Goal: Task Accomplishment & Management: Use online tool/utility

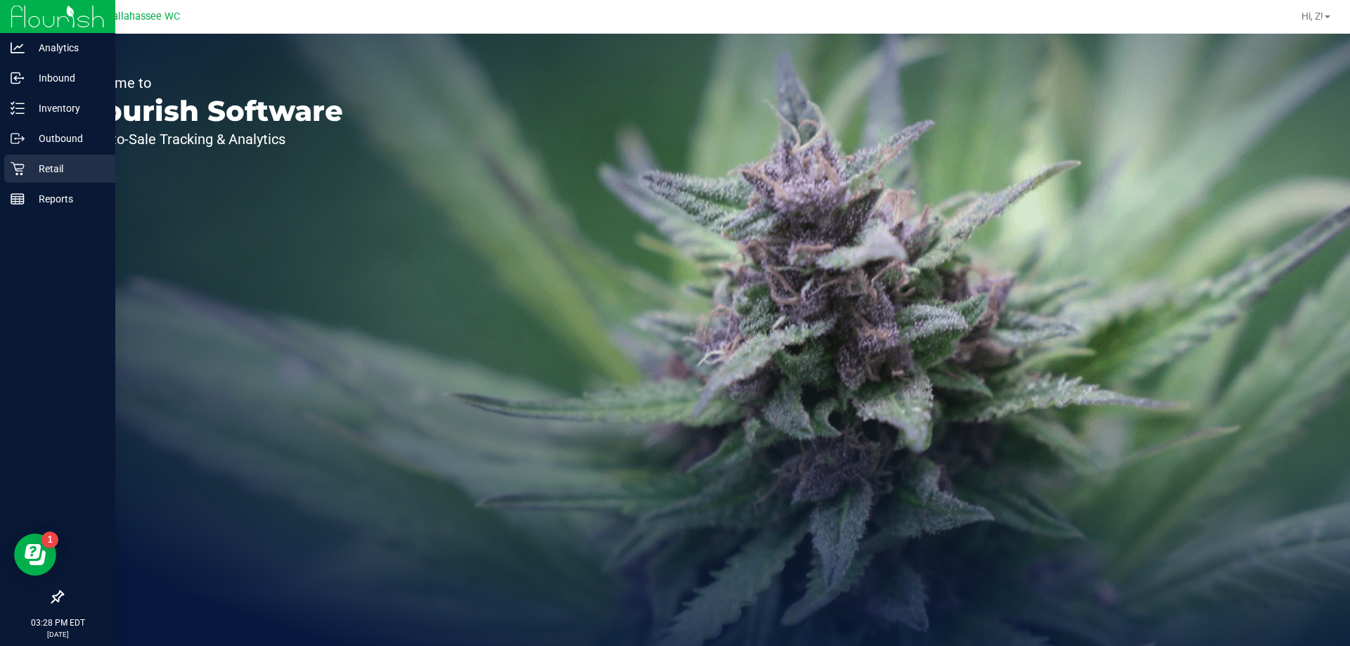
click at [41, 179] on div "Retail" at bounding box center [59, 169] width 111 height 28
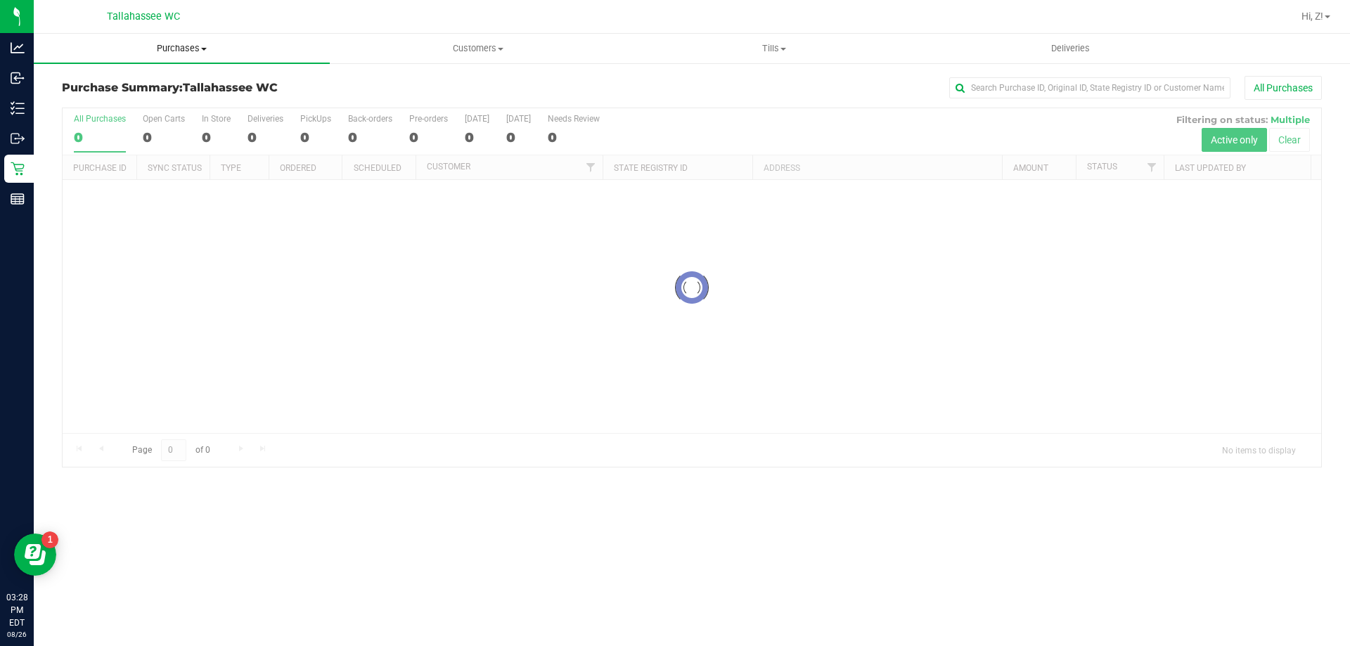
click at [179, 38] on uib-tab-heading "Purchases Summary of purchases Fulfillment All purchases" at bounding box center [182, 49] width 296 height 30
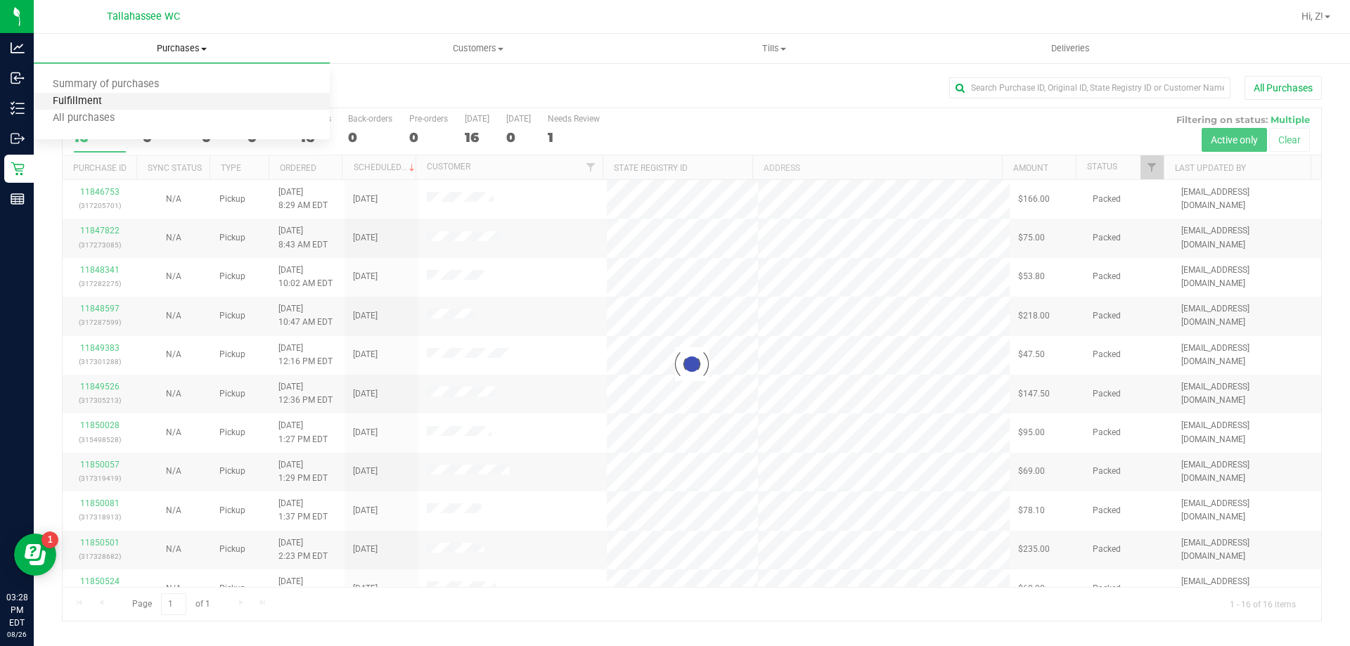
click at [83, 101] on span "Fulfillment" at bounding box center [77, 102] width 87 height 12
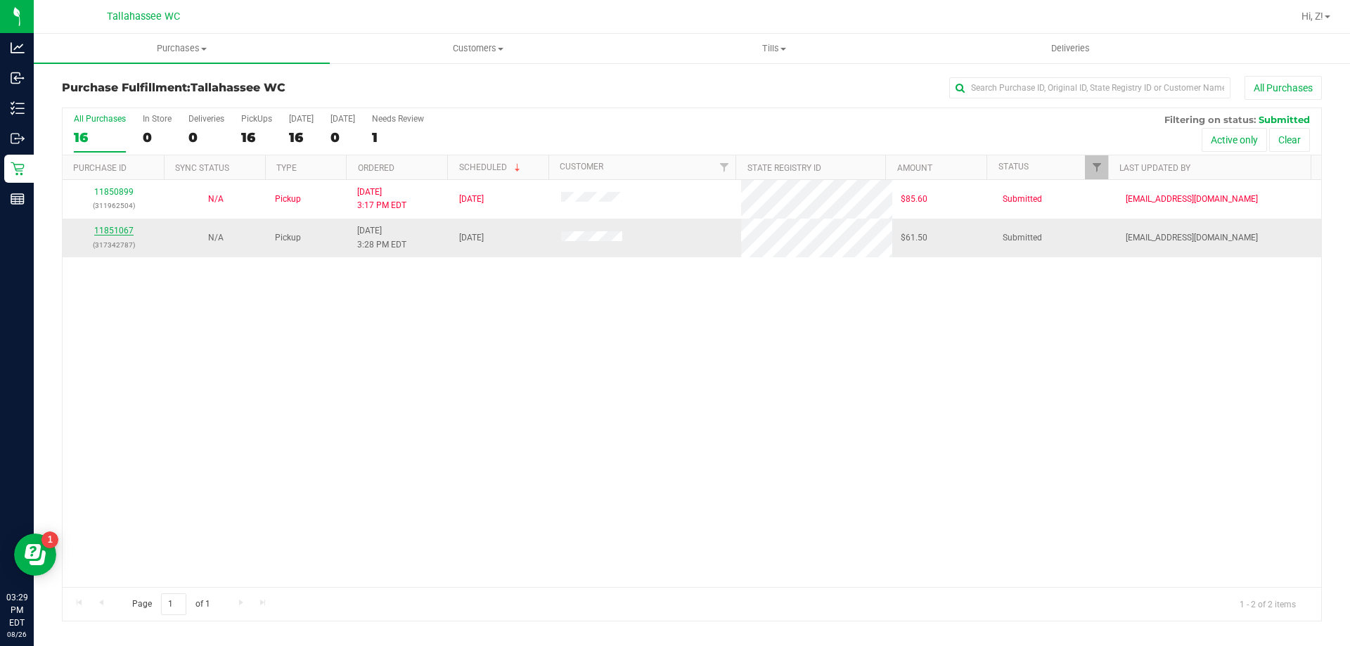
click at [118, 230] on link "11851067" at bounding box center [113, 231] width 39 height 10
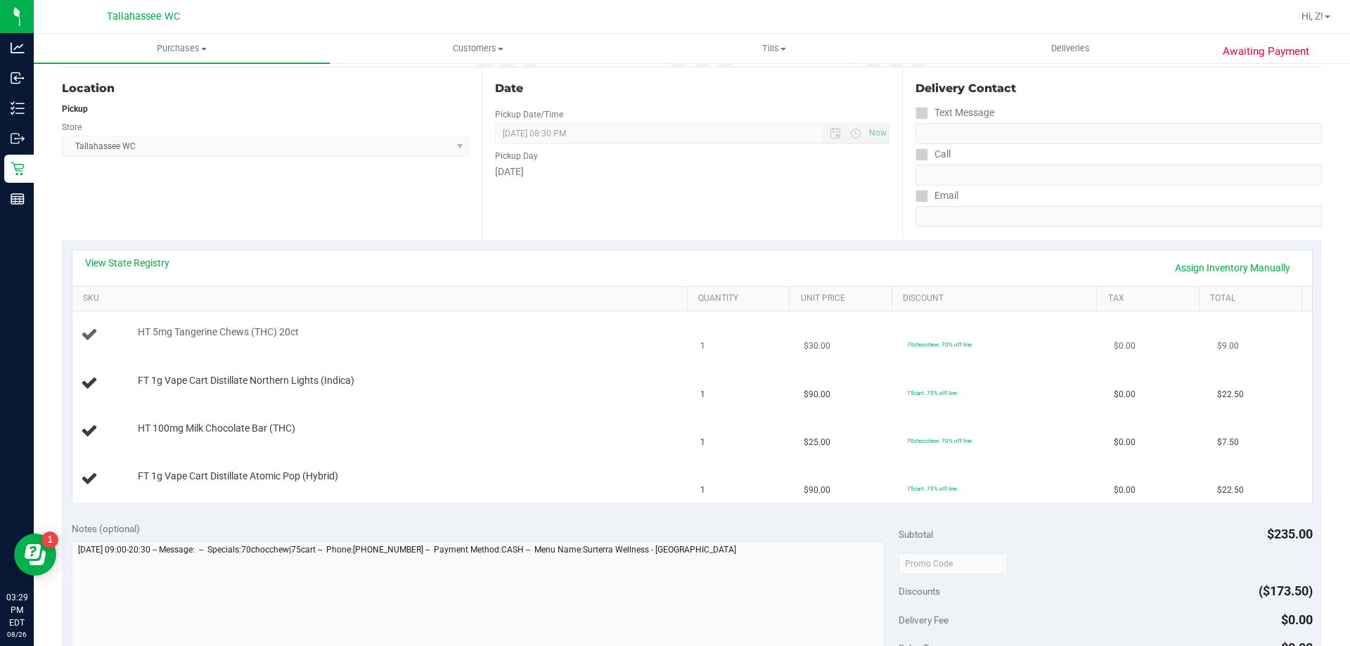
scroll to position [141, 0]
click at [141, 259] on link "View State Registry" at bounding box center [127, 262] width 84 height 14
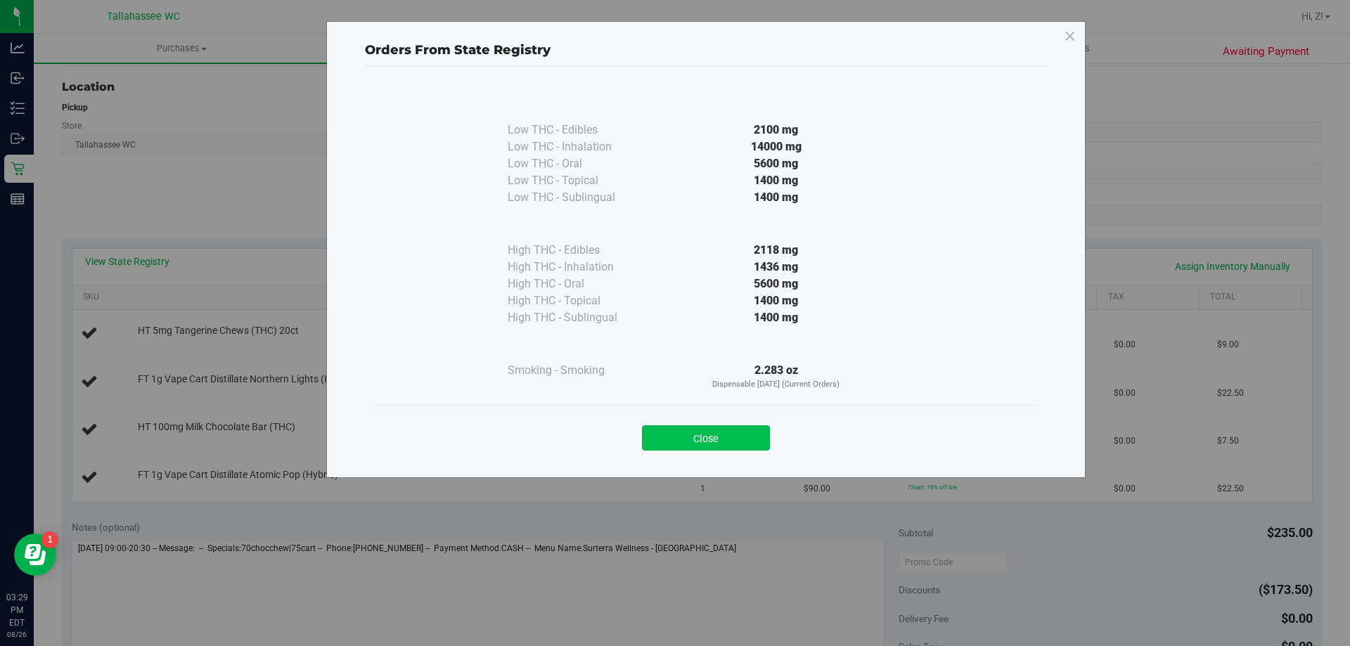
click at [745, 441] on button "Close" at bounding box center [706, 437] width 128 height 25
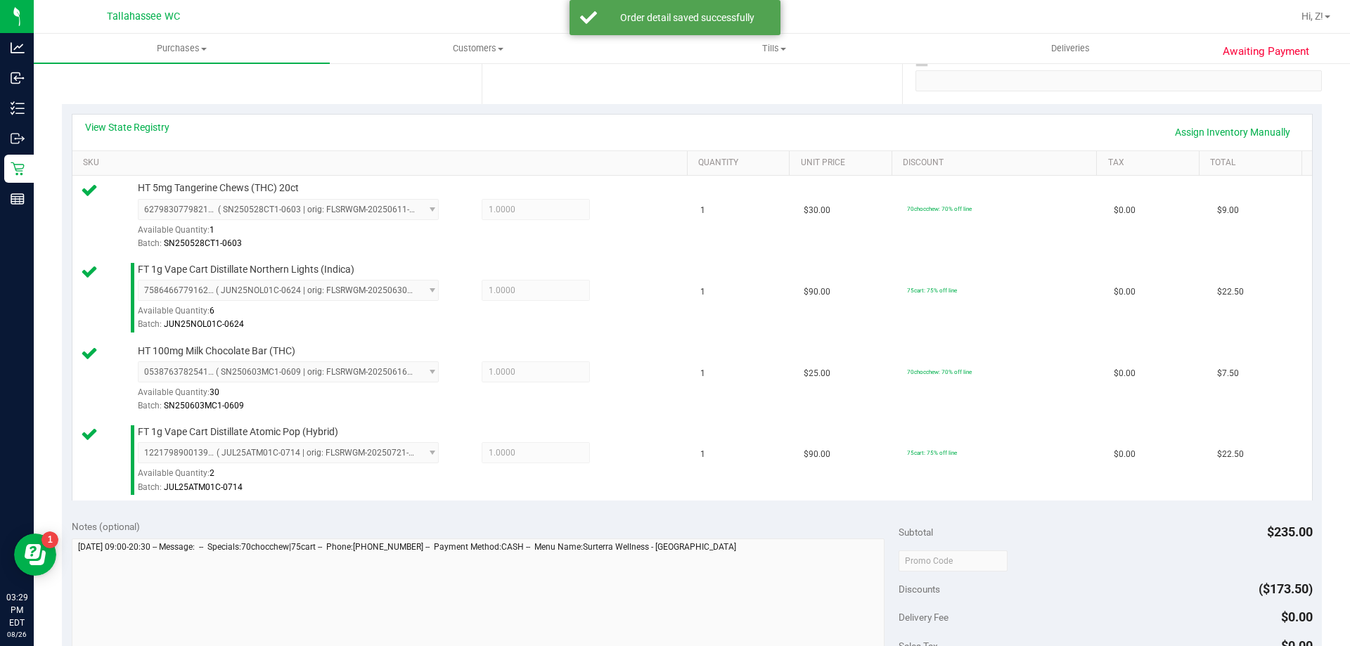
scroll to position [563, 0]
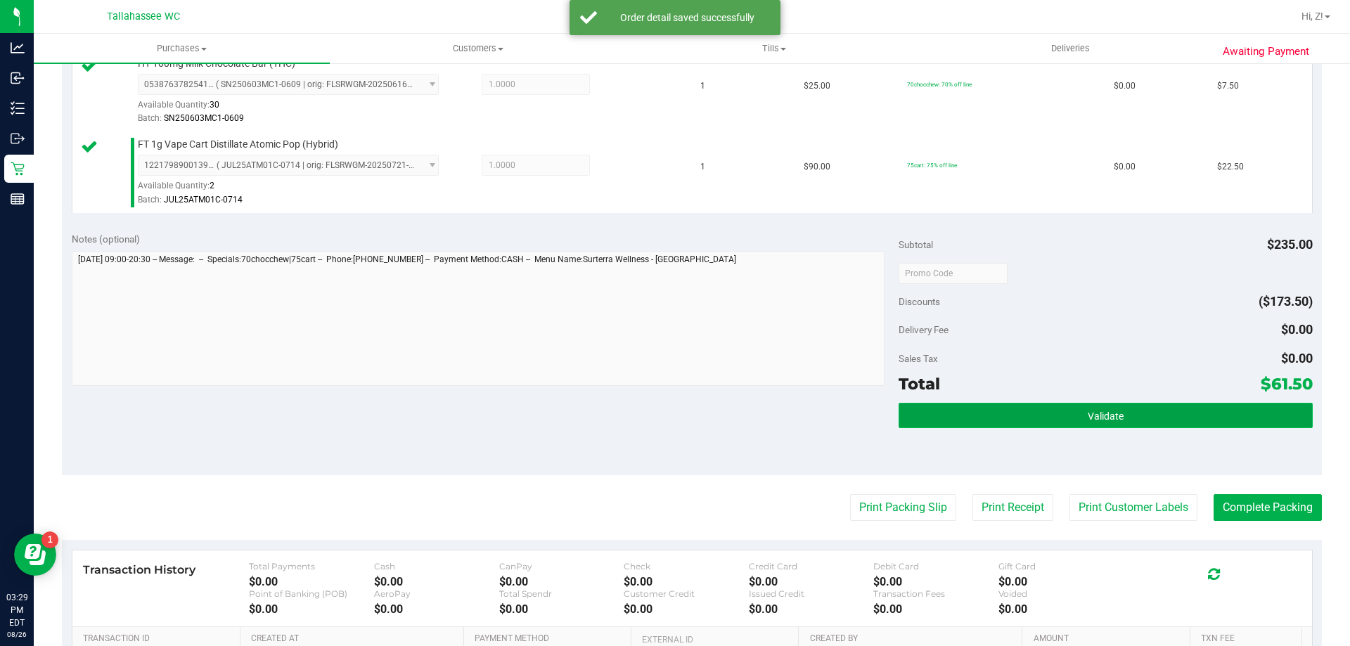
click at [1063, 427] on button "Validate" at bounding box center [1106, 415] width 414 height 25
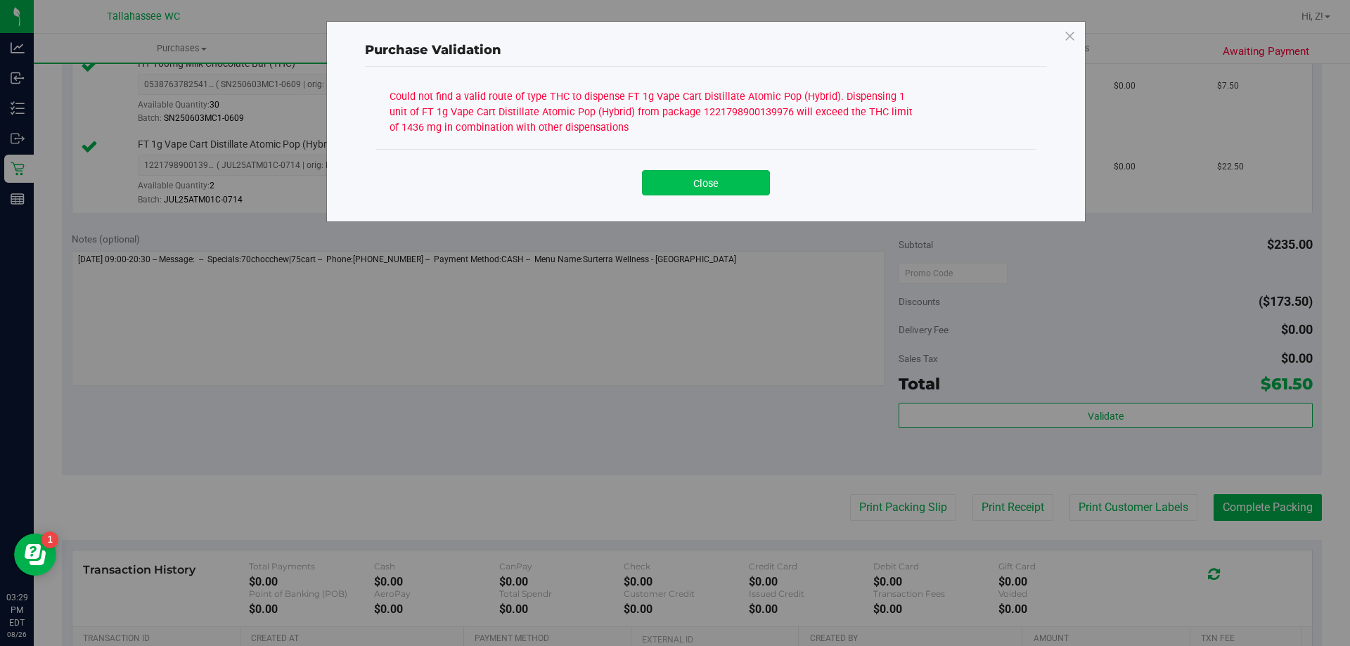
click at [751, 193] on button "Close" at bounding box center [706, 182] width 128 height 25
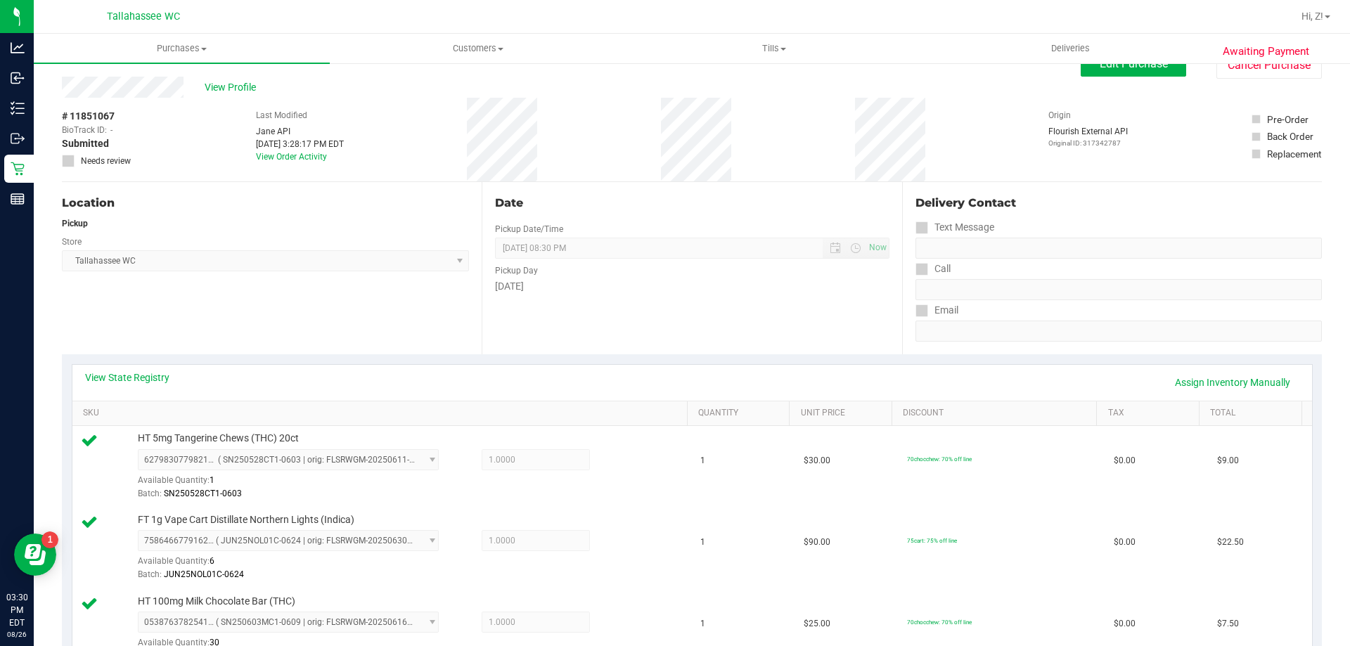
scroll to position [0, 0]
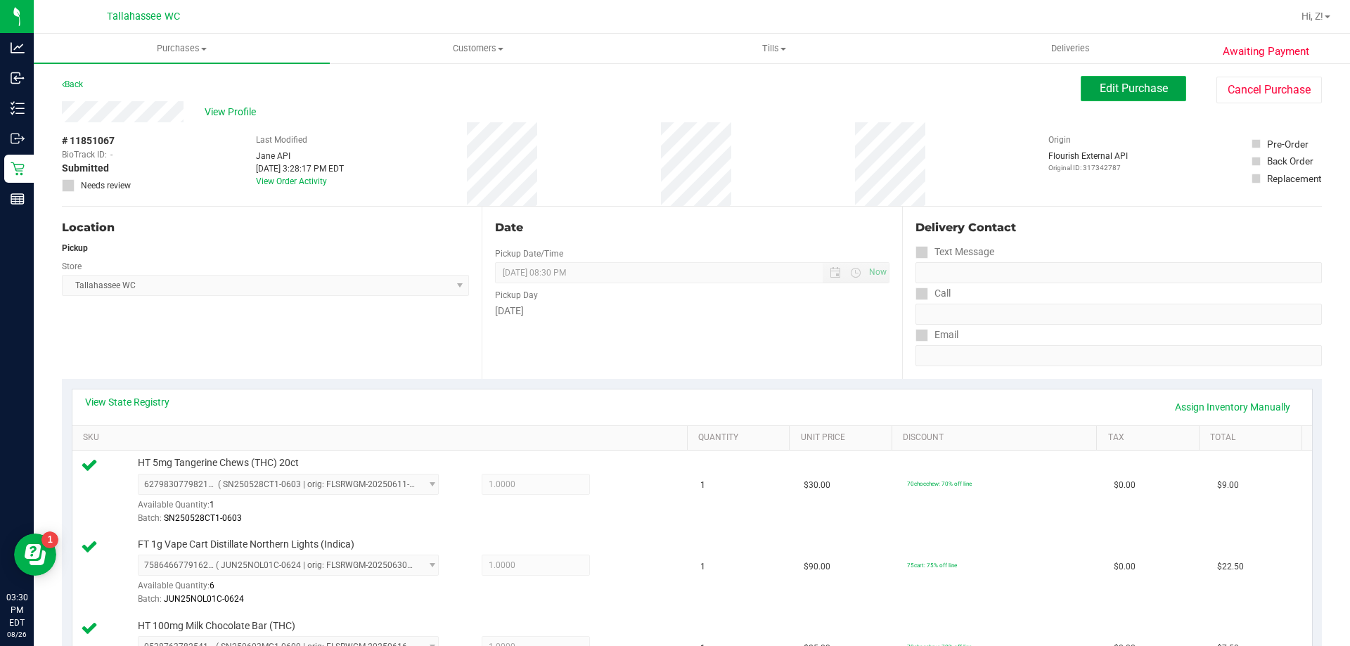
click at [1120, 82] on span "Edit Purchase" at bounding box center [1134, 88] width 68 height 13
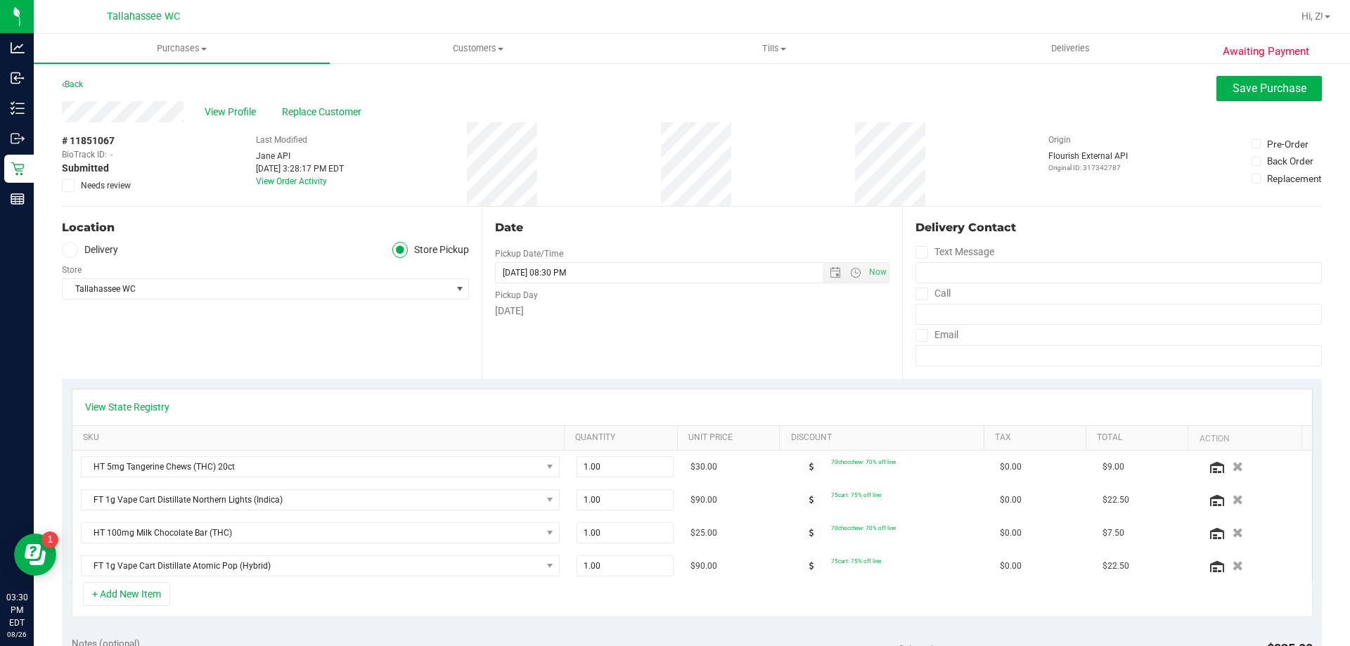
click at [64, 186] on icon at bounding box center [68, 186] width 9 height 0
click at [0, 0] on input "Needs review" at bounding box center [0, 0] width 0 height 0
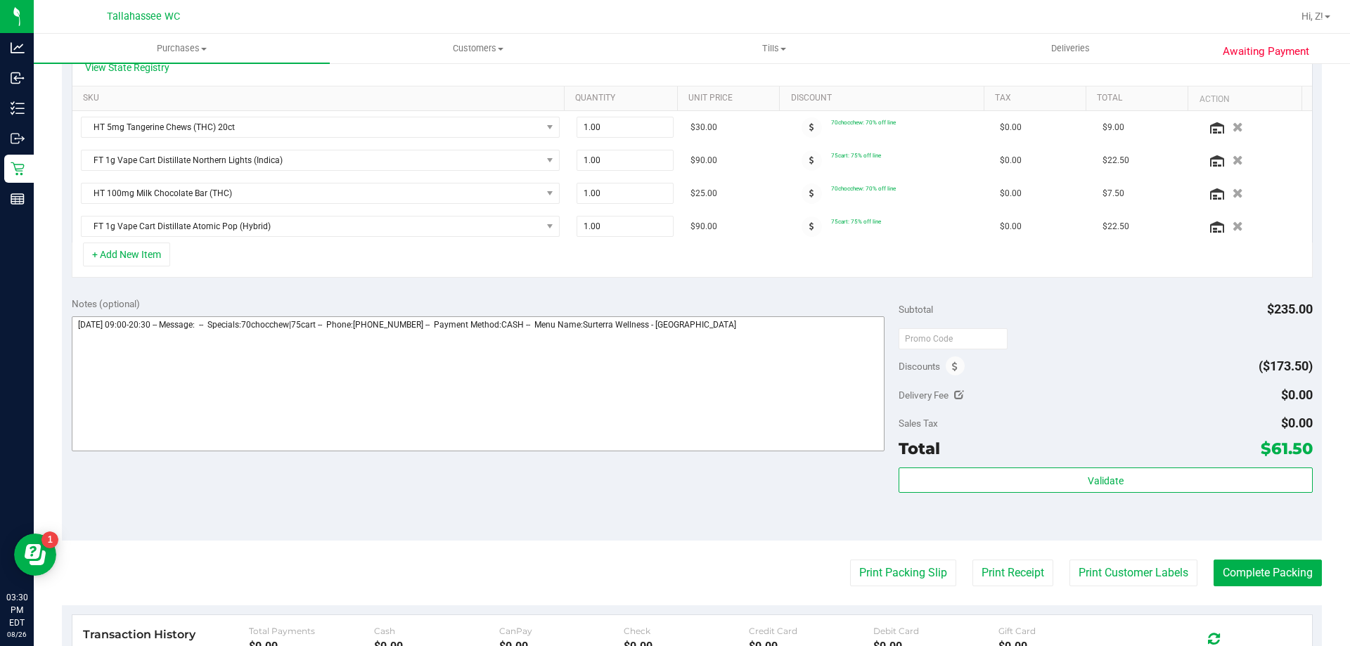
scroll to position [352, 0]
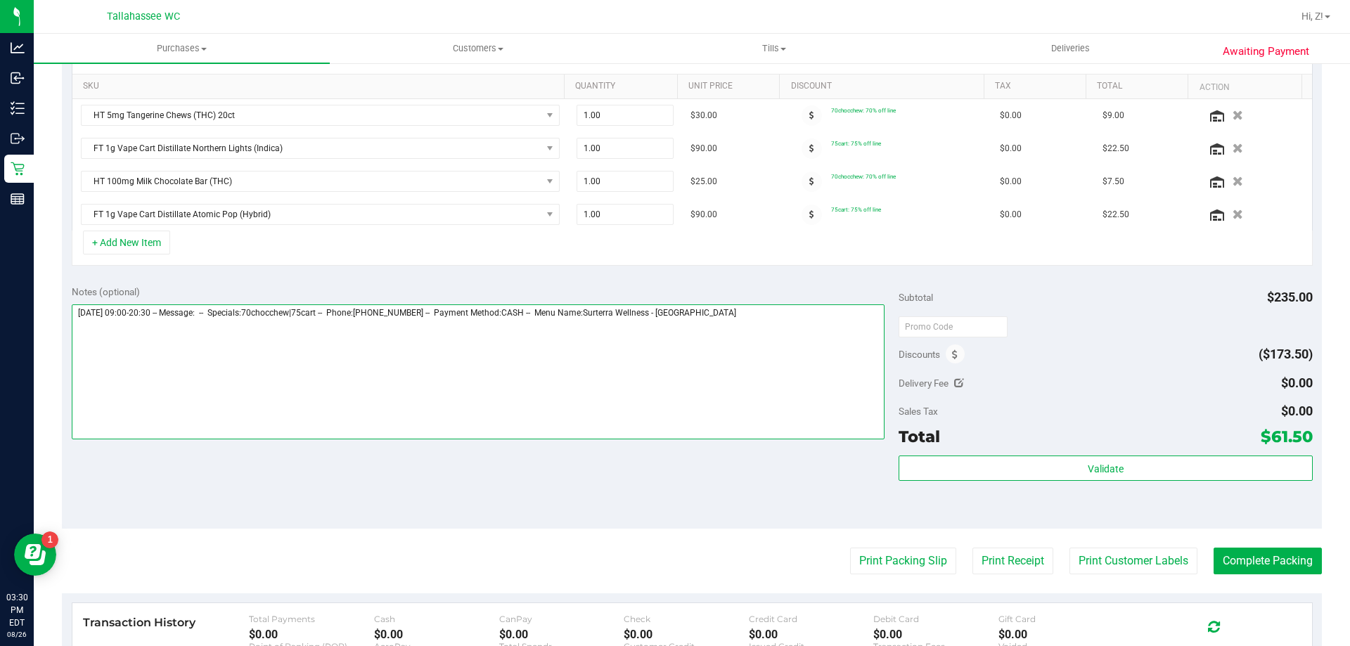
click at [771, 319] on textarea at bounding box center [479, 372] width 814 height 135
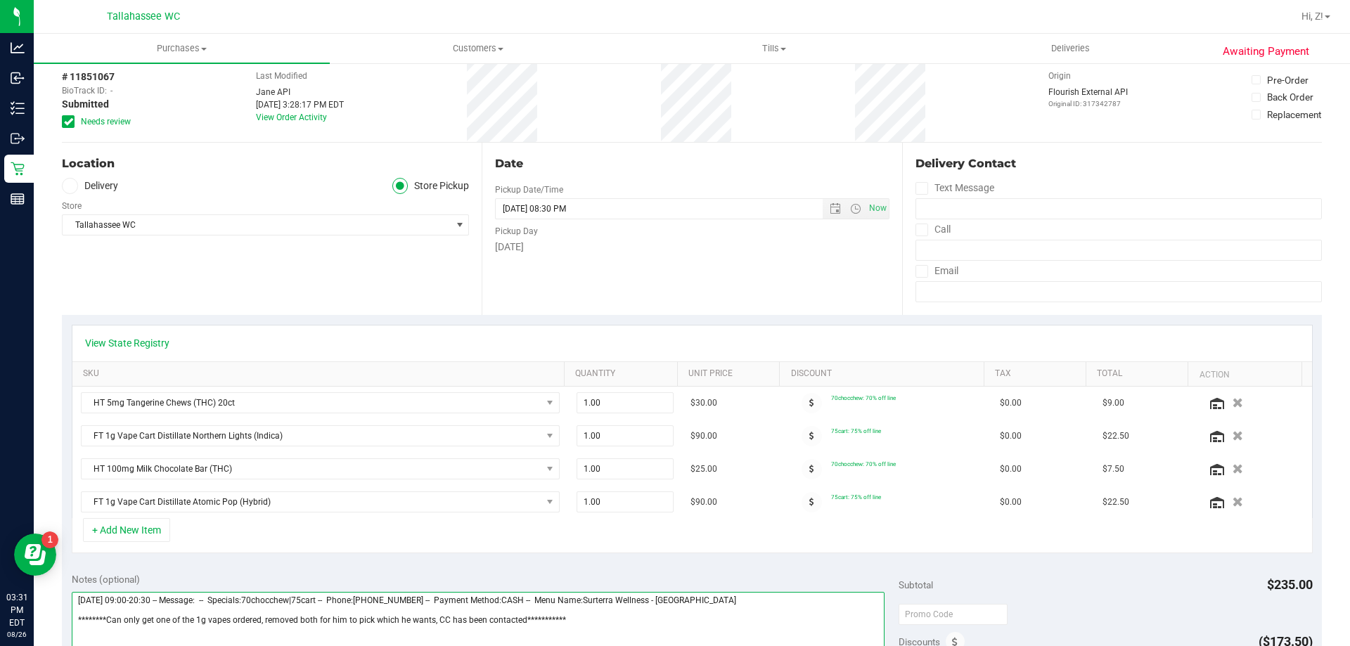
scroll to position [0, 0]
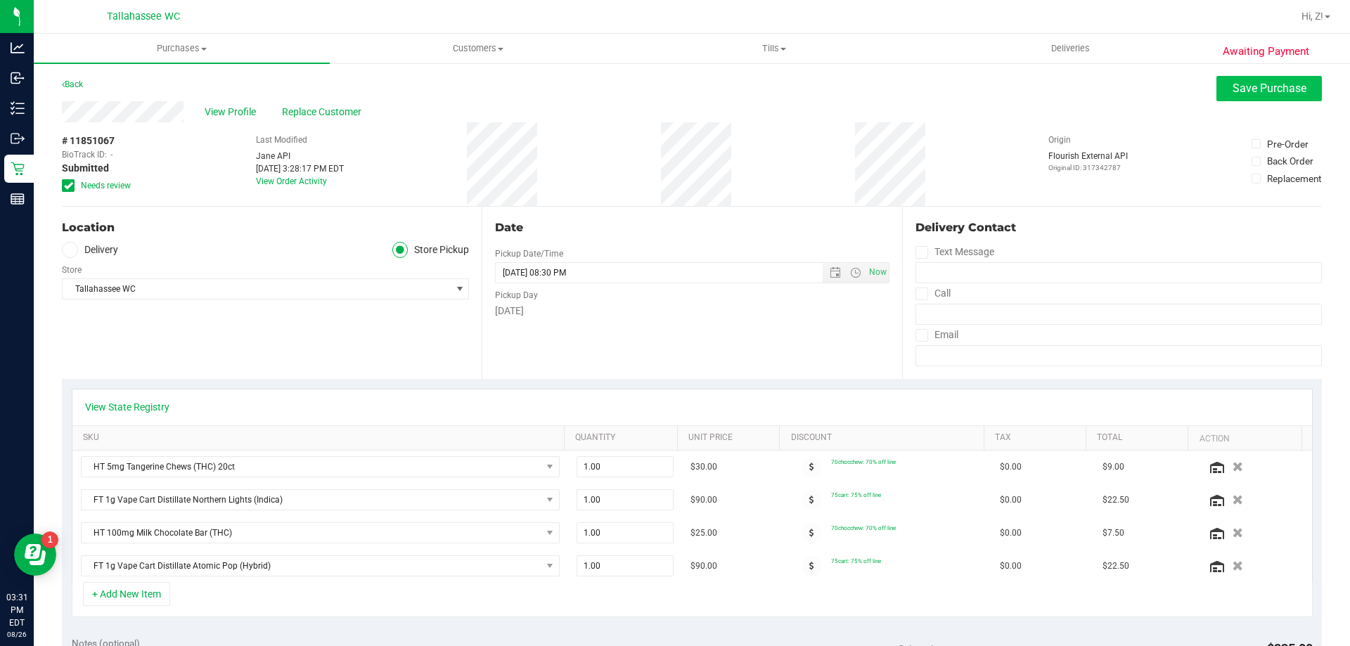
type textarea "**********"
click at [1258, 95] on button "Save Purchase" at bounding box center [1269, 88] width 105 height 25
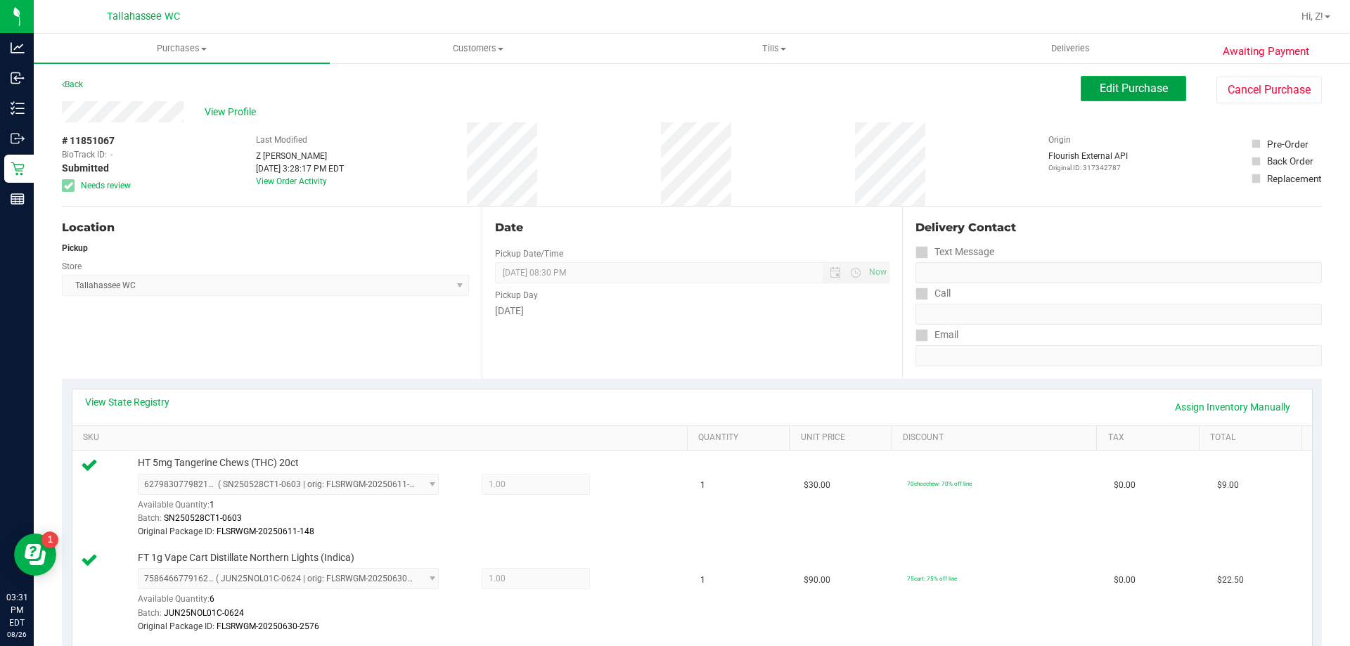
click at [1155, 95] on button "Edit Purchase" at bounding box center [1133, 88] width 105 height 25
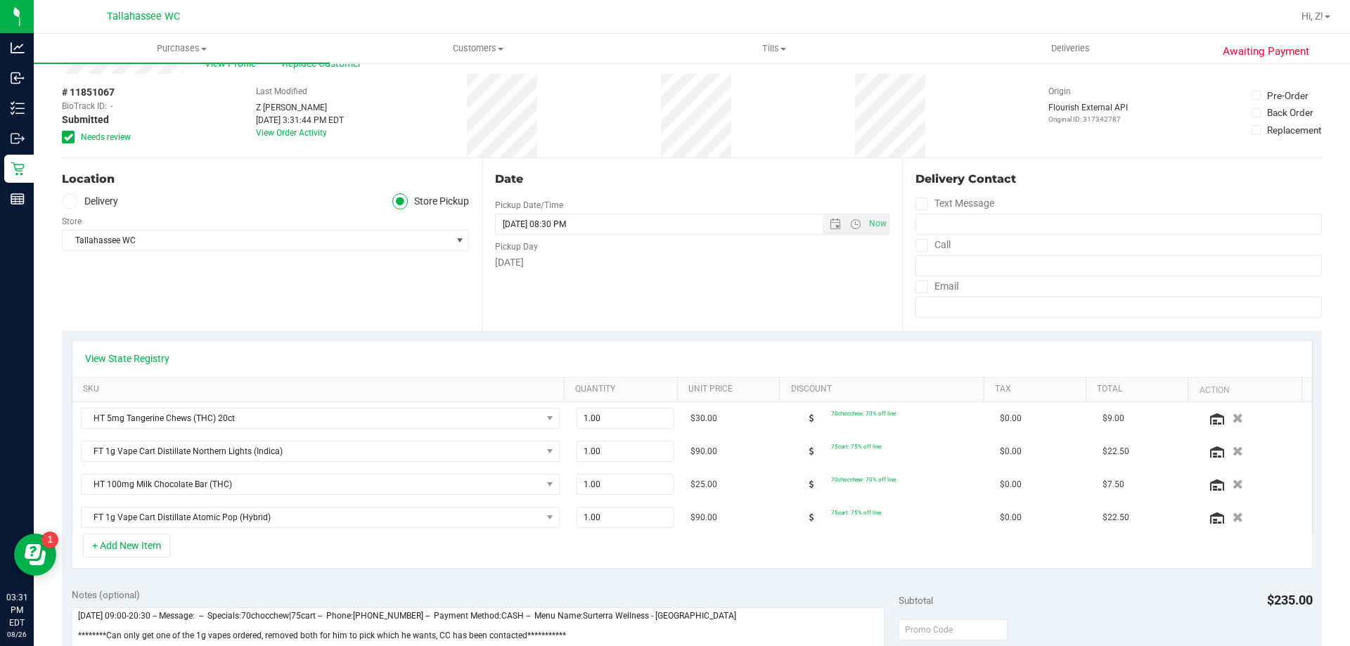
scroll to position [70, 0]
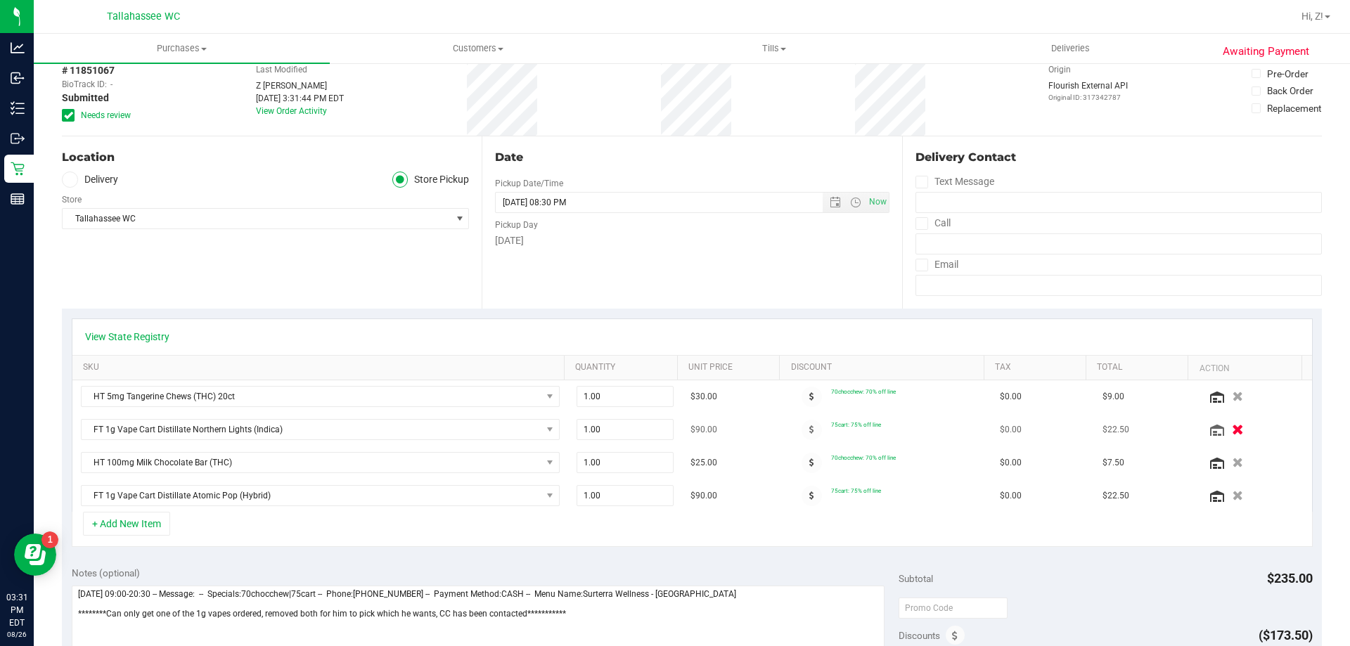
click at [1226, 429] on button "button" at bounding box center [1238, 429] width 24 height 15
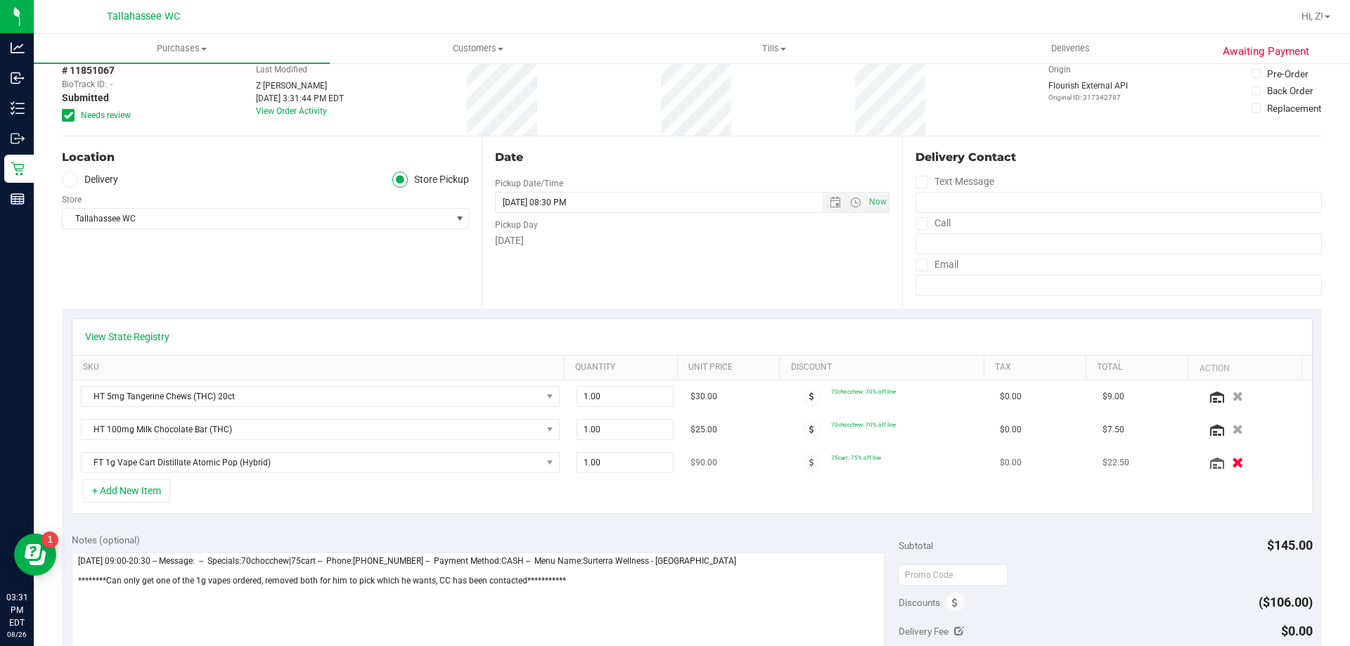
click at [1232, 465] on icon "button" at bounding box center [1238, 463] width 12 height 11
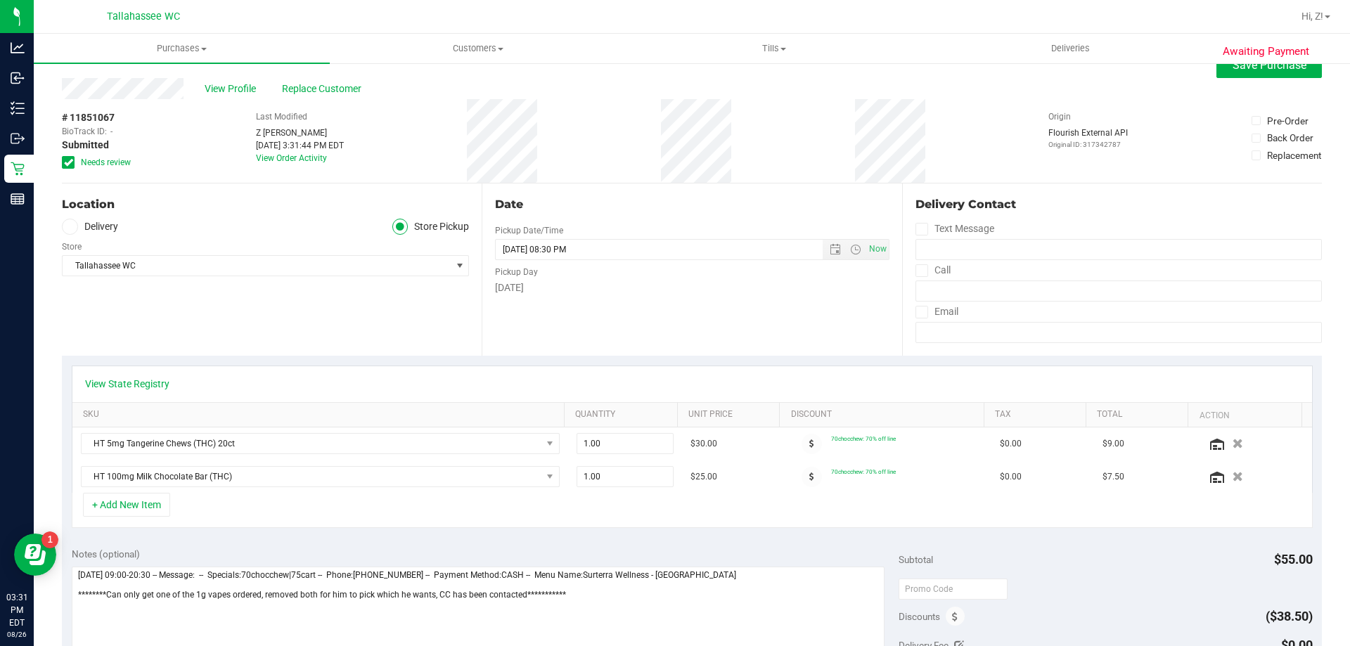
scroll to position [0, 0]
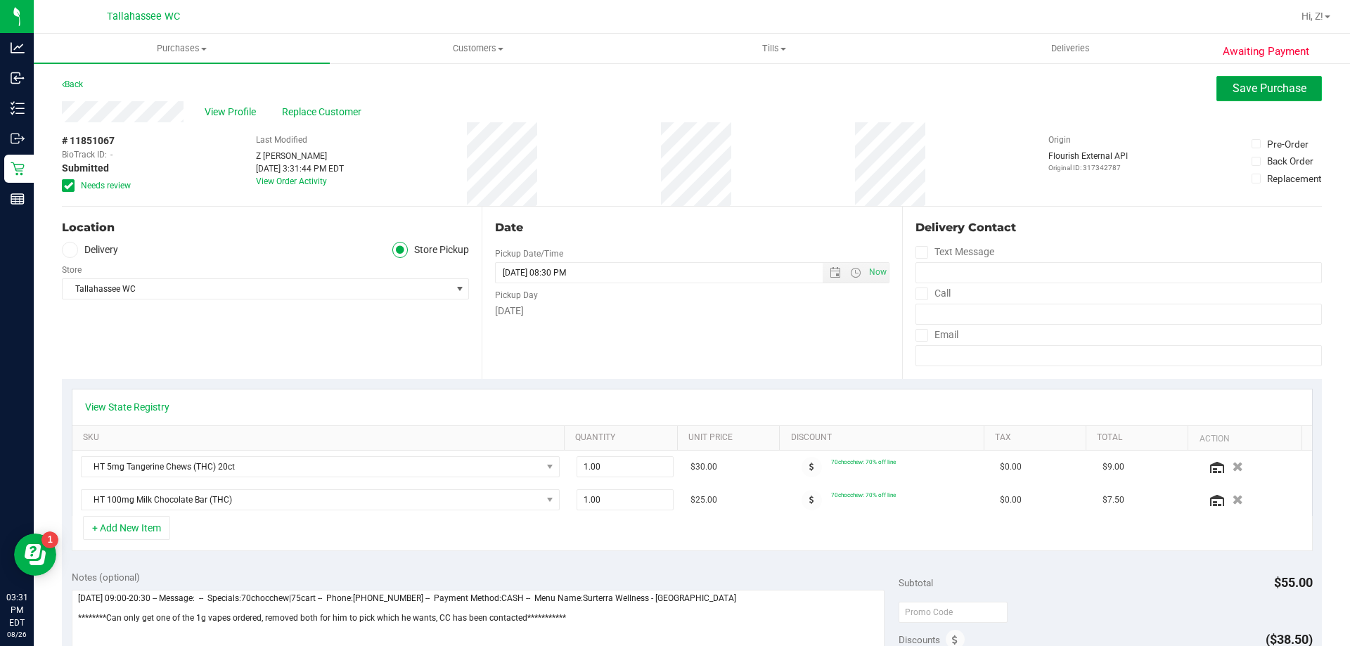
click at [1245, 94] on span "Save Purchase" at bounding box center [1270, 88] width 74 height 13
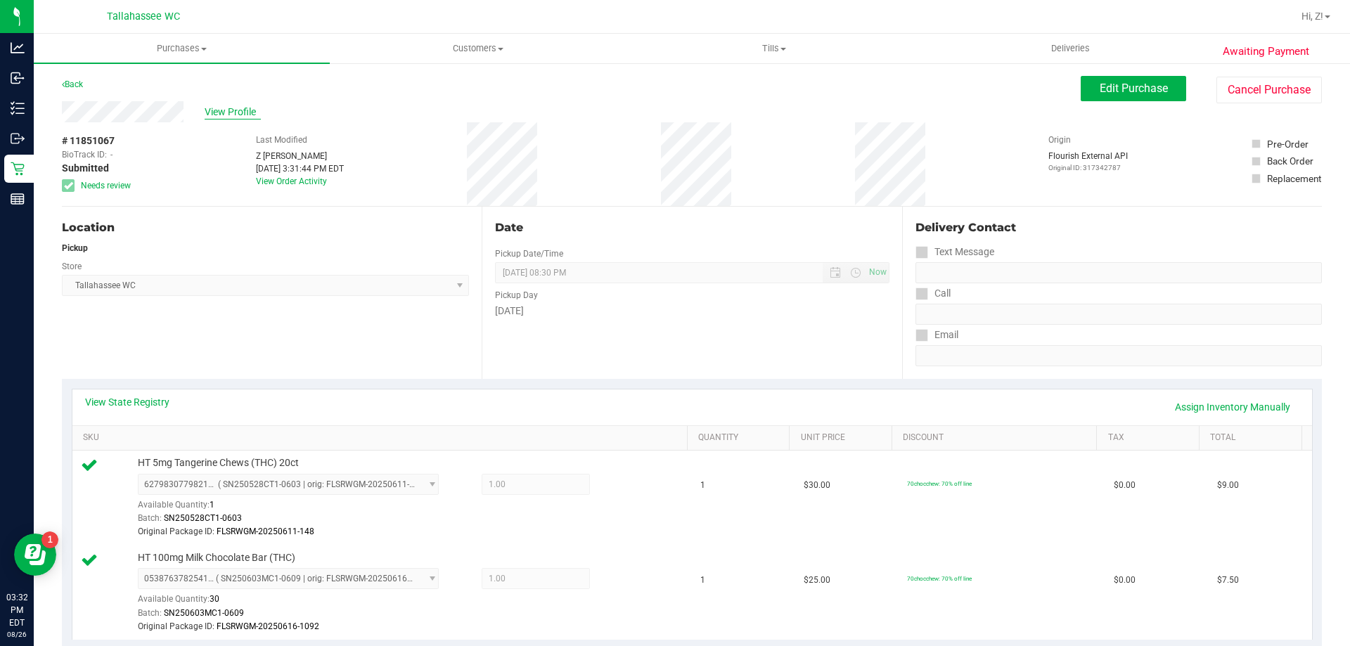
click at [247, 115] on span "View Profile" at bounding box center [233, 112] width 56 height 15
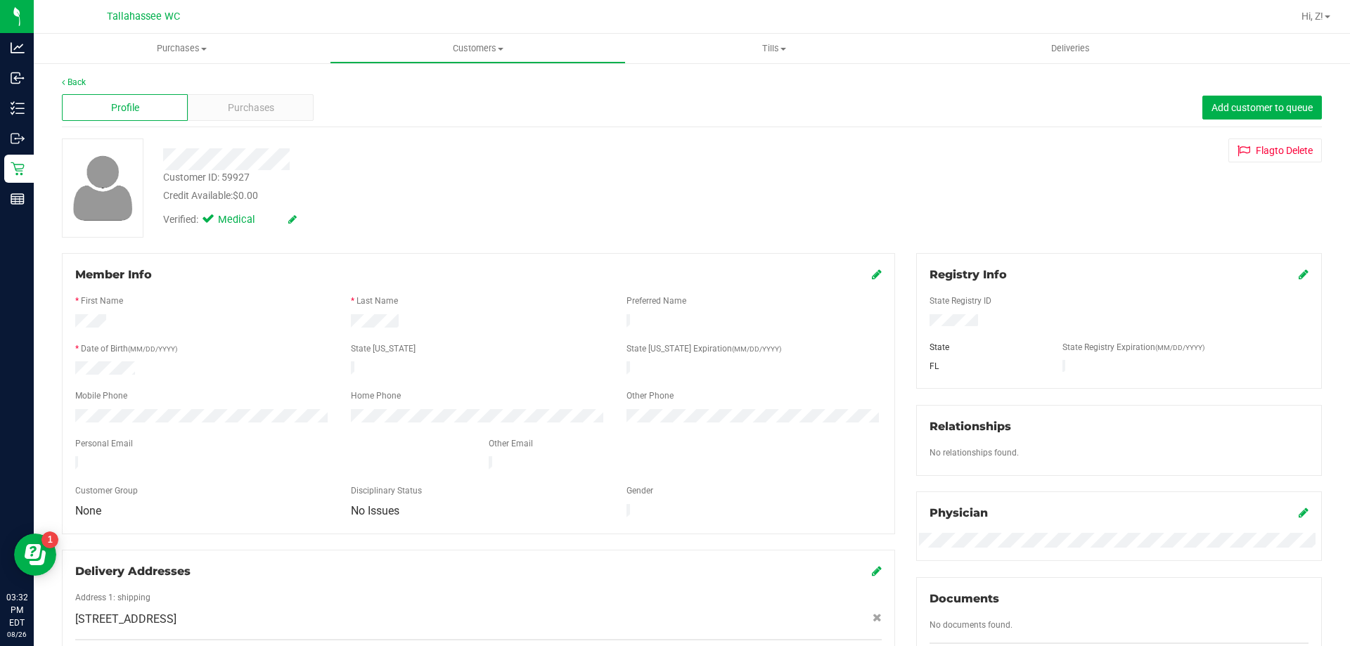
click at [231, 178] on div "Customer ID: 59927" at bounding box center [206, 177] width 86 height 15
copy div "Customer ID: 59927"
click at [382, 353] on div "State [US_STATE]" at bounding box center [478, 350] width 276 height 16
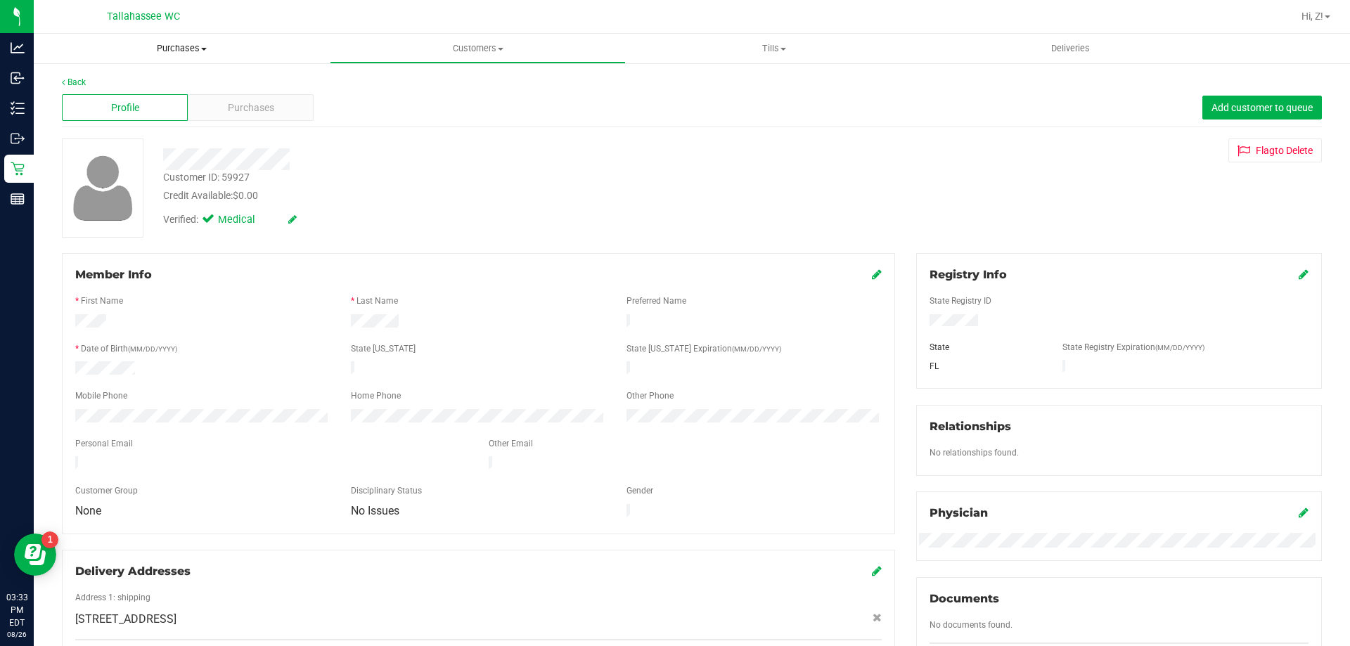
click at [160, 35] on uib-tab-heading "Purchases Summary of purchases Fulfillment All purchases" at bounding box center [182, 49] width 296 height 30
click at [160, 44] on span "Purchases" at bounding box center [182, 48] width 296 height 13
click at [174, 47] on span "Purchases" at bounding box center [182, 48] width 296 height 13
click at [140, 103] on li "Fulfillment" at bounding box center [182, 102] width 296 height 17
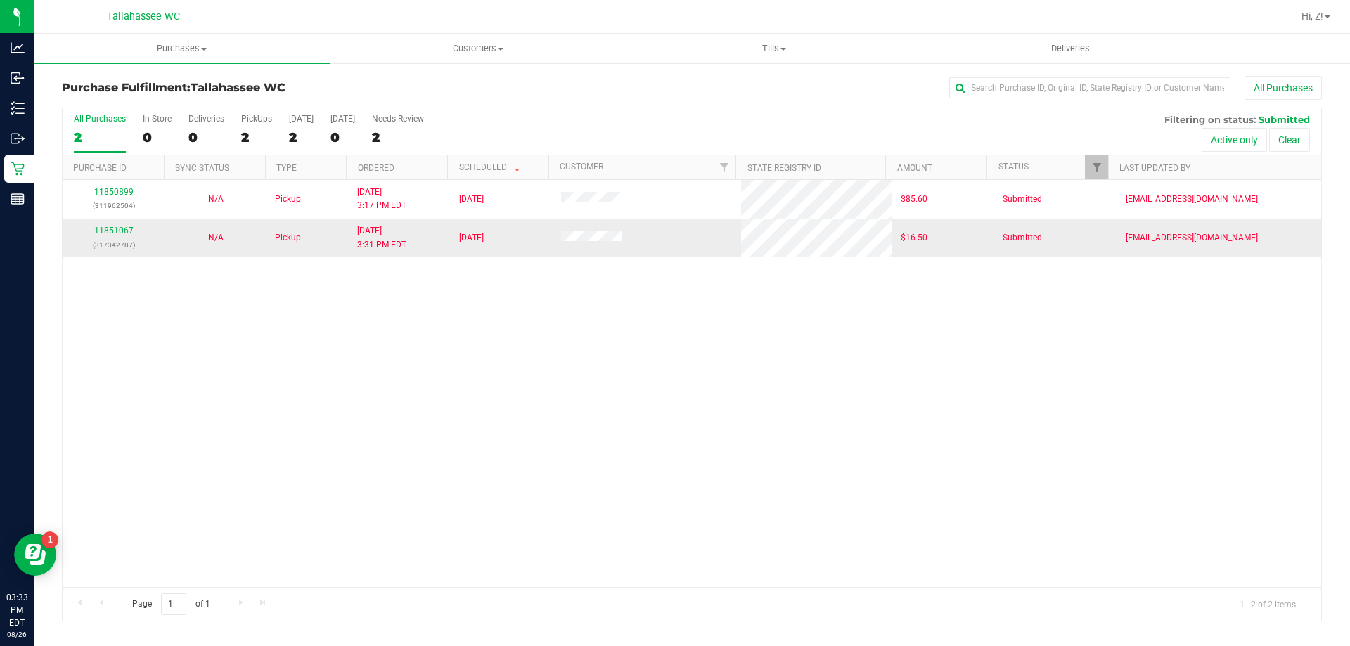
click at [125, 233] on link "11851067" at bounding box center [113, 231] width 39 height 10
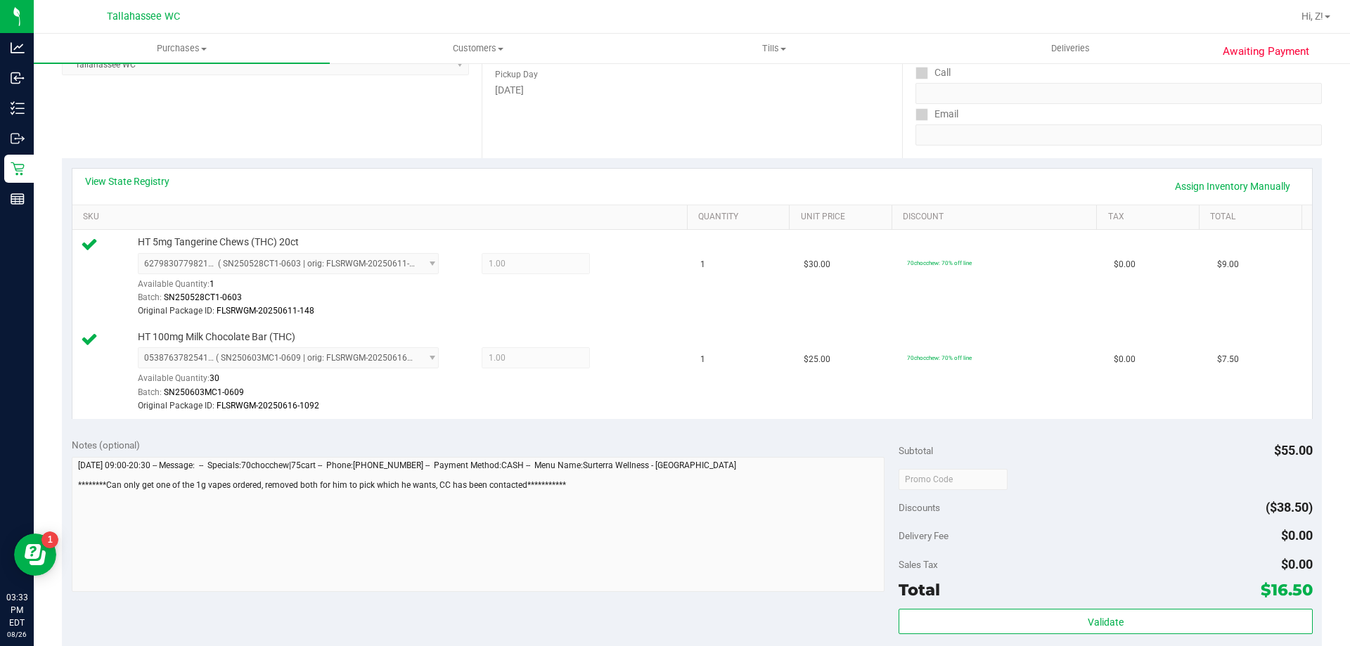
scroll to position [352, 0]
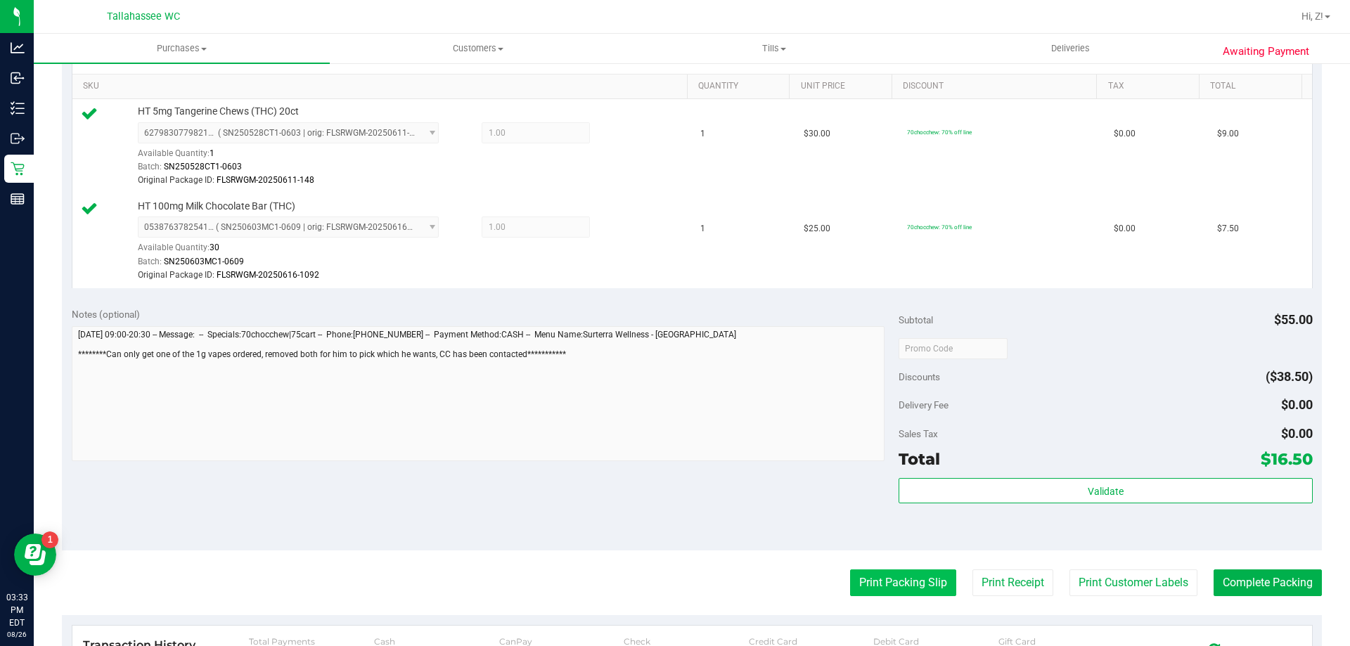
click at [902, 588] on button "Print Packing Slip" at bounding box center [903, 583] width 106 height 27
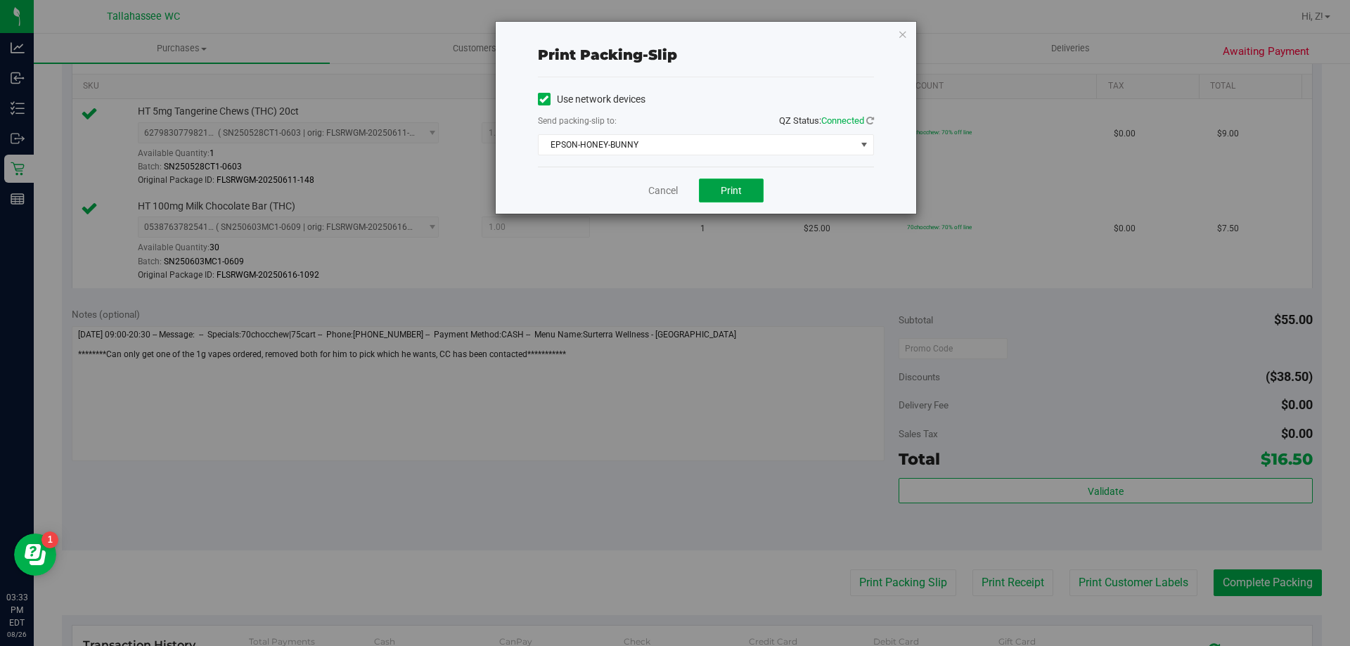
click at [721, 193] on span "Print" at bounding box center [731, 190] width 21 height 11
click at [899, 33] on icon "button" at bounding box center [903, 33] width 10 height 17
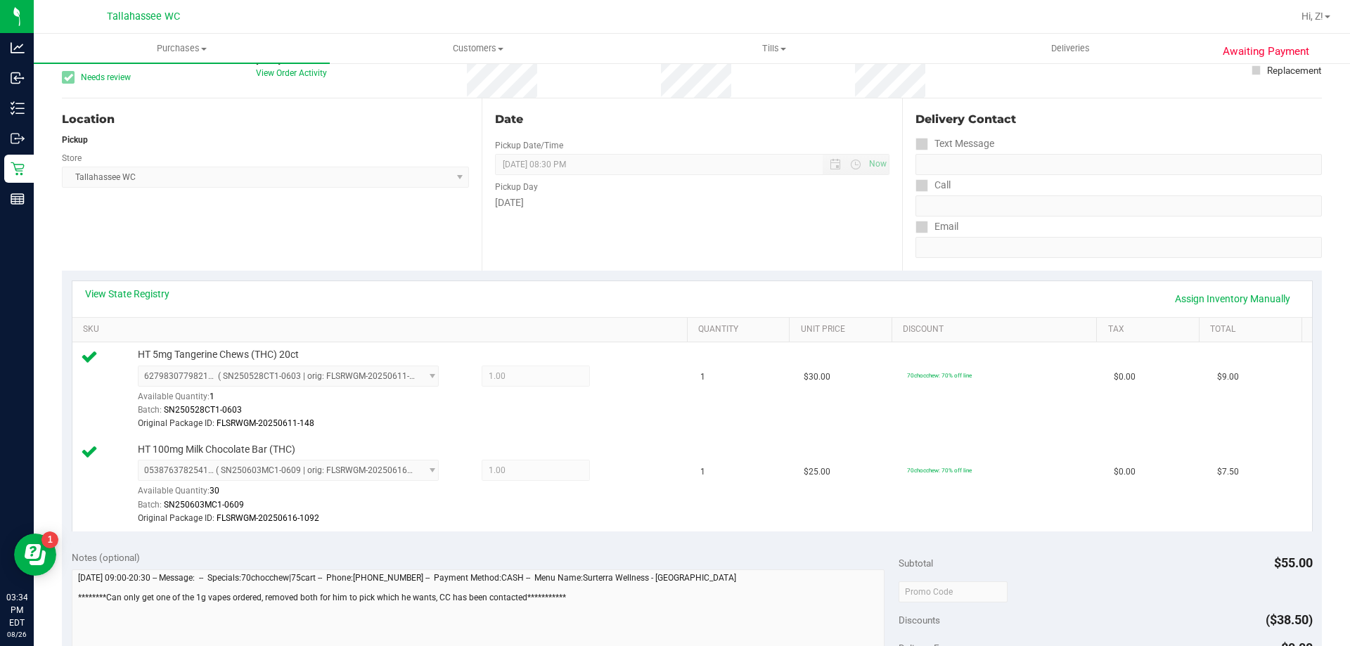
scroll to position [0, 0]
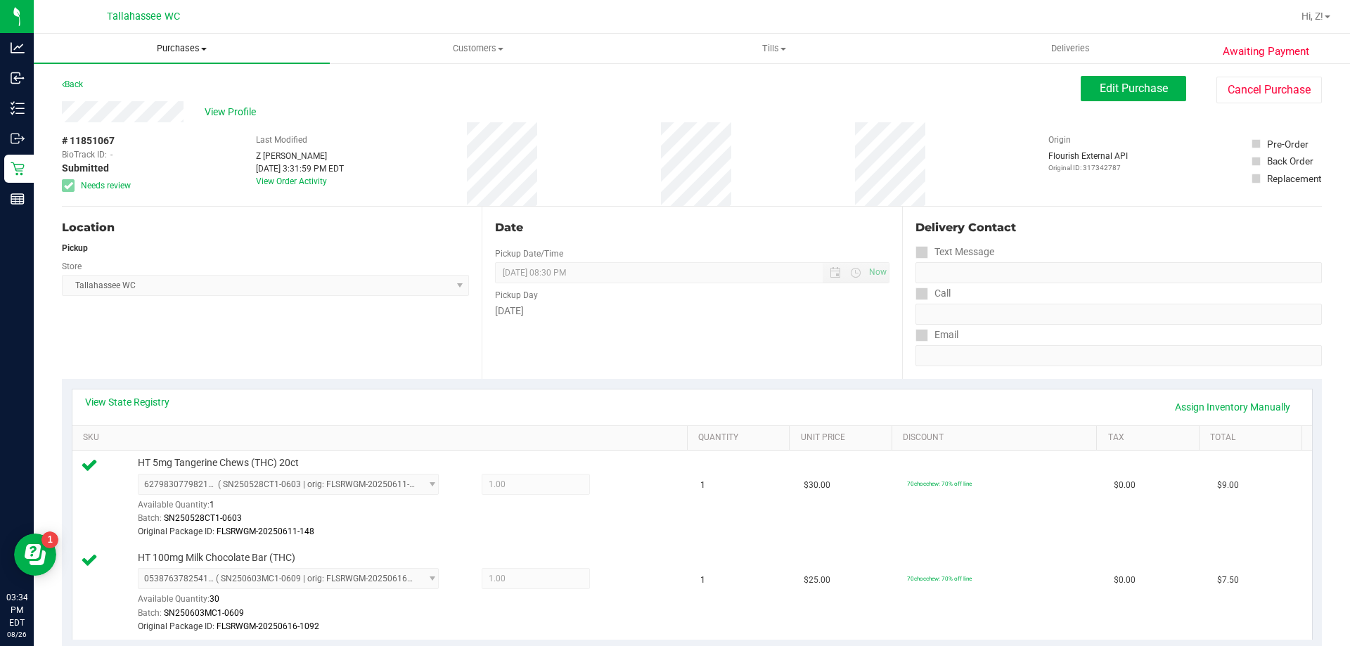
click at [193, 59] on uib-tab-heading "Purchases Summary of purchases Fulfillment All purchases" at bounding box center [182, 49] width 296 height 30
click at [103, 105] on span "Fulfillment" at bounding box center [77, 102] width 87 height 12
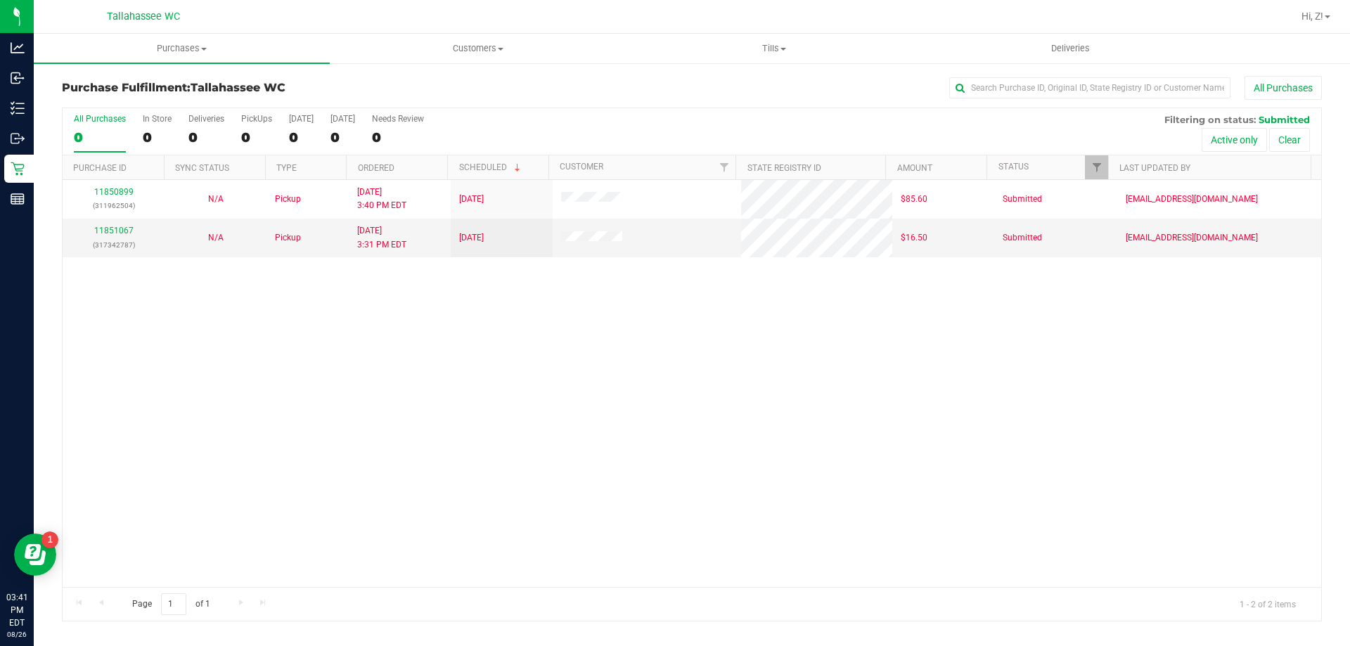
click at [532, 336] on div "11850899 (311962504) N/A Pickup [DATE] 3:40 PM EDT 8/26/2025 $85.60 Submitted […" at bounding box center [692, 383] width 1259 height 407
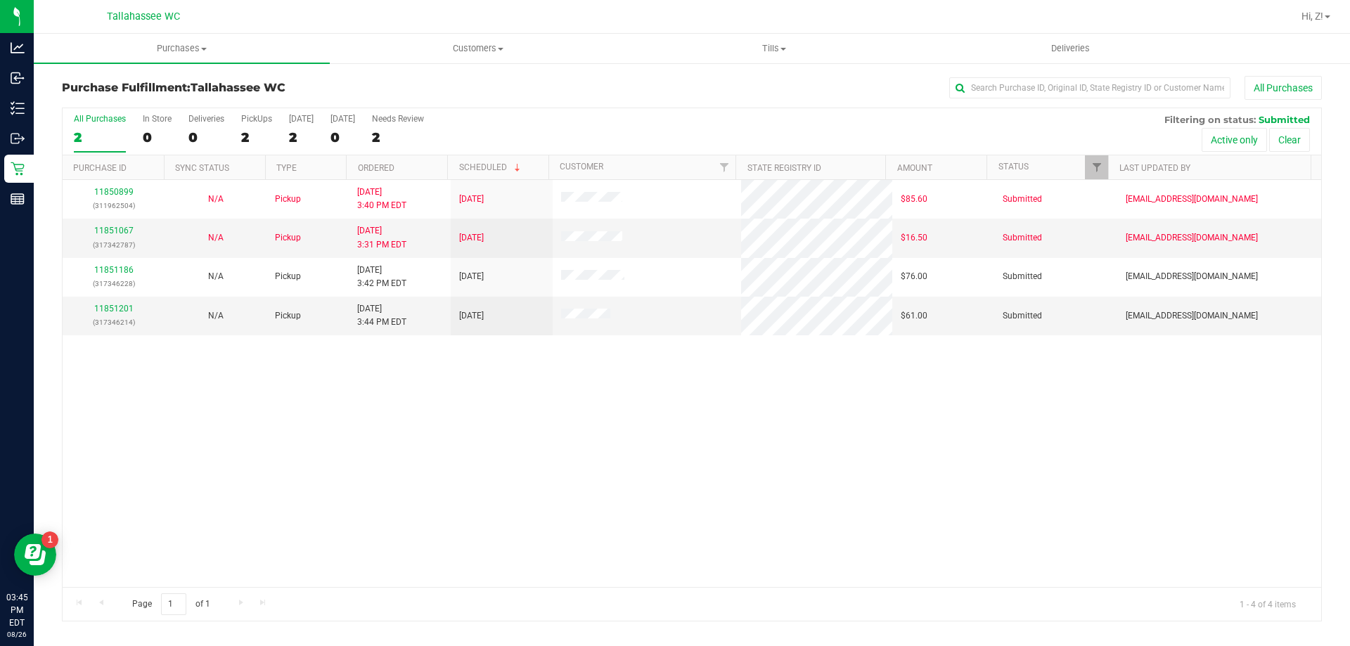
click at [460, 497] on div "11850899 (311962504) N/A Pickup 8/26/2025 3:40 PM EDT 8/26/2025 $85.60 Submitte…" at bounding box center [692, 383] width 1259 height 407
click at [117, 308] on link "11851201" at bounding box center [113, 309] width 39 height 10
click at [114, 309] on link "11851201" at bounding box center [113, 309] width 39 height 10
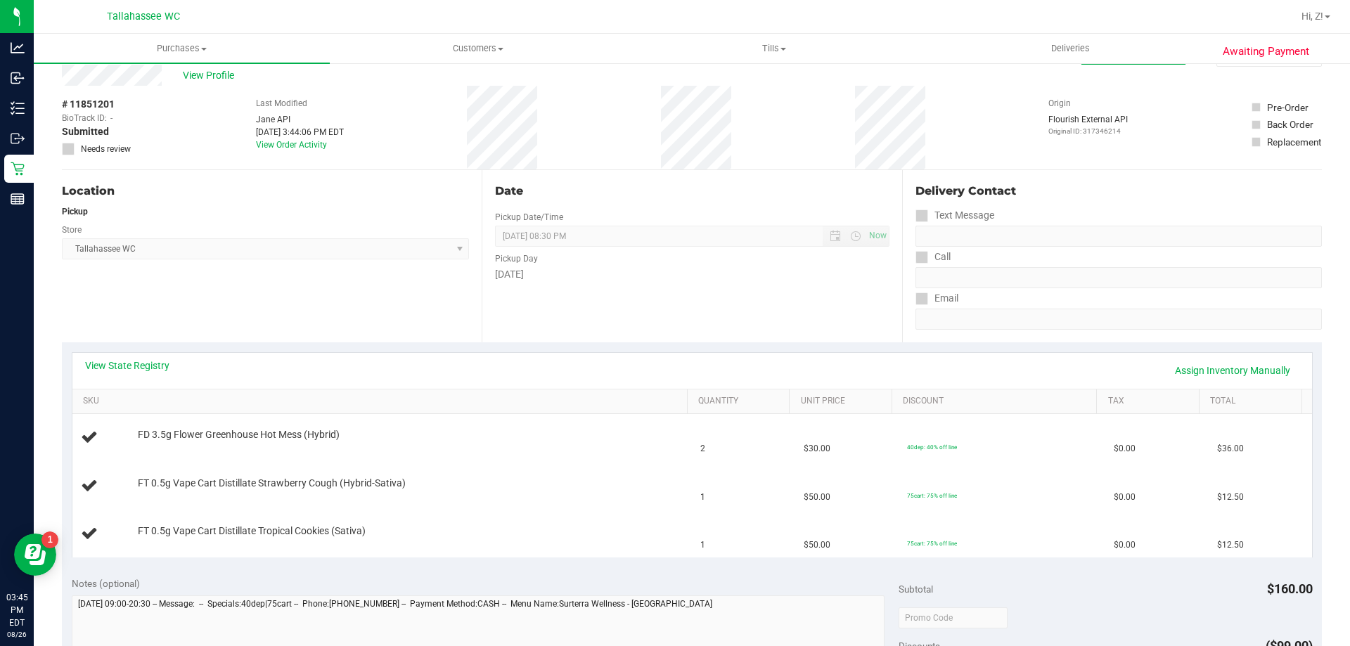
scroll to position [70, 0]
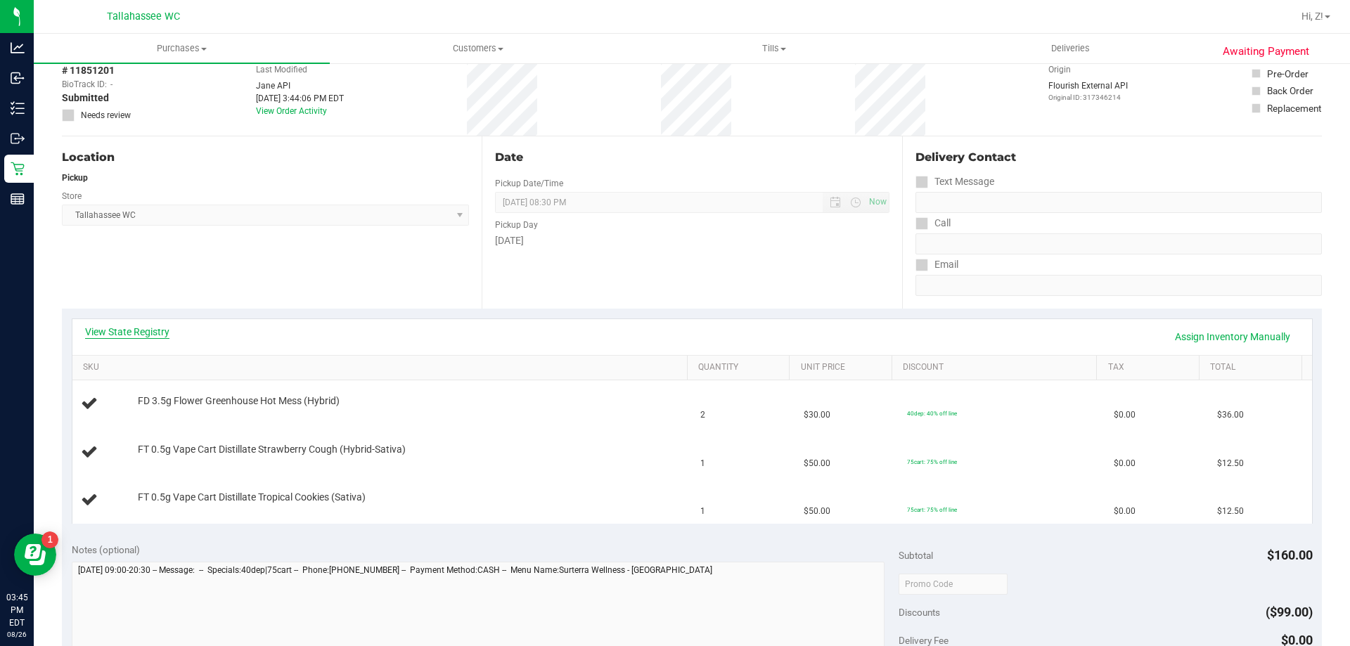
click at [143, 335] on link "View State Registry" at bounding box center [127, 332] width 84 height 14
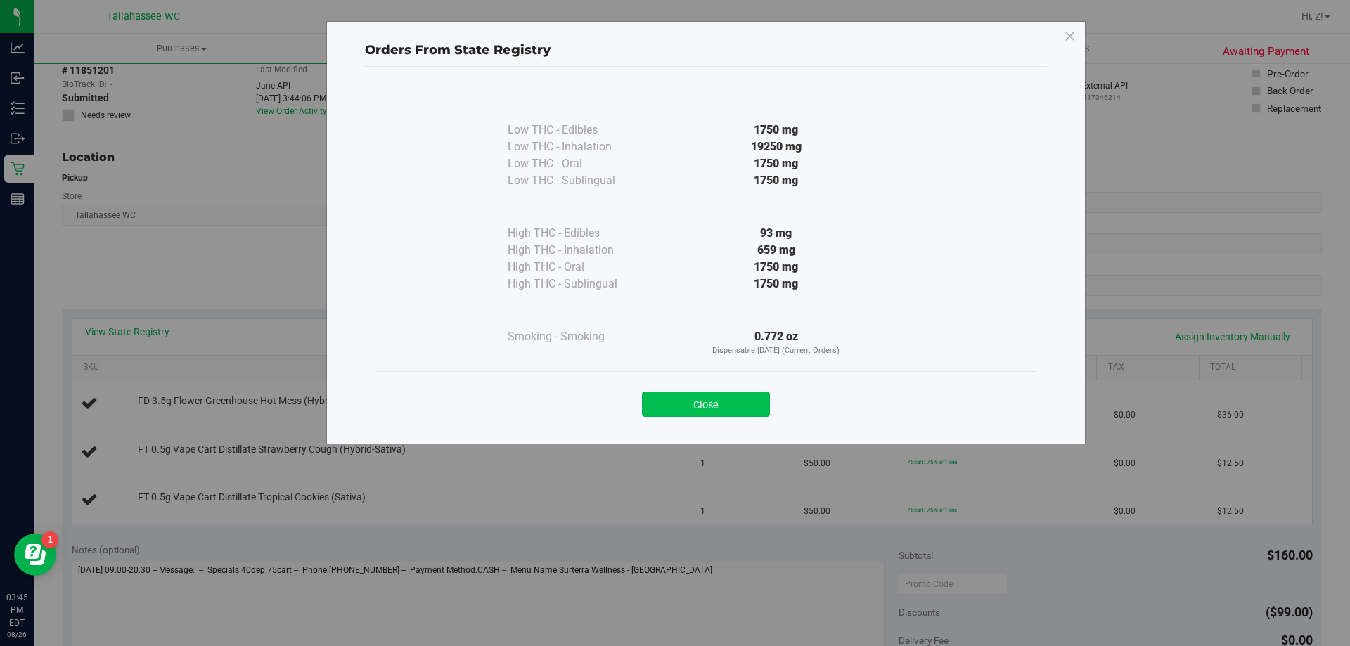
click at [737, 402] on button "Close" at bounding box center [706, 404] width 128 height 25
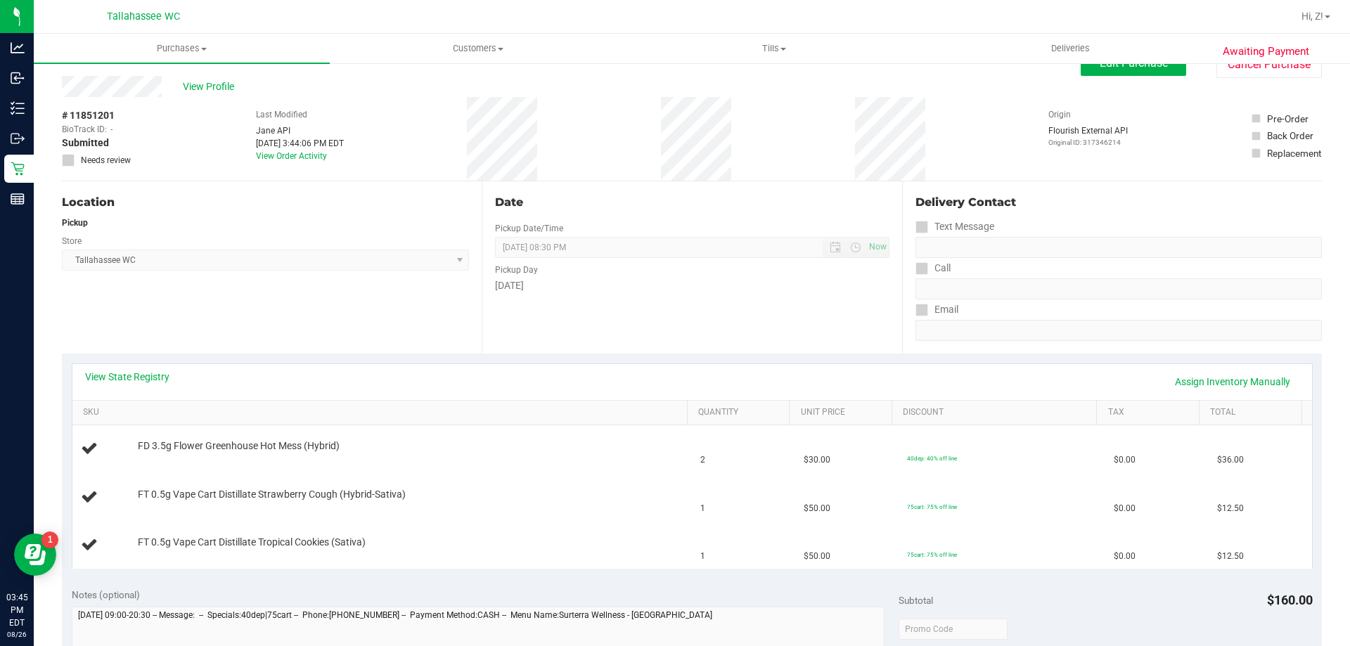
scroll to position [0, 0]
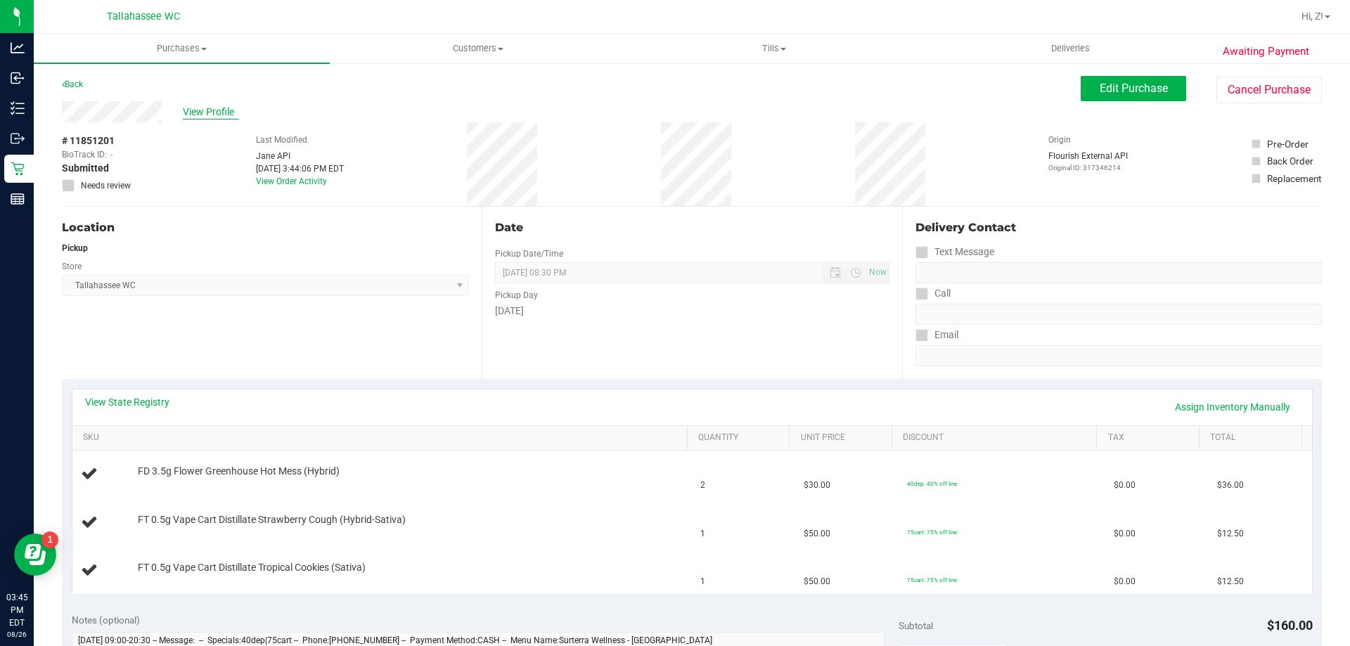
click at [206, 106] on span "View Profile" at bounding box center [211, 112] width 56 height 15
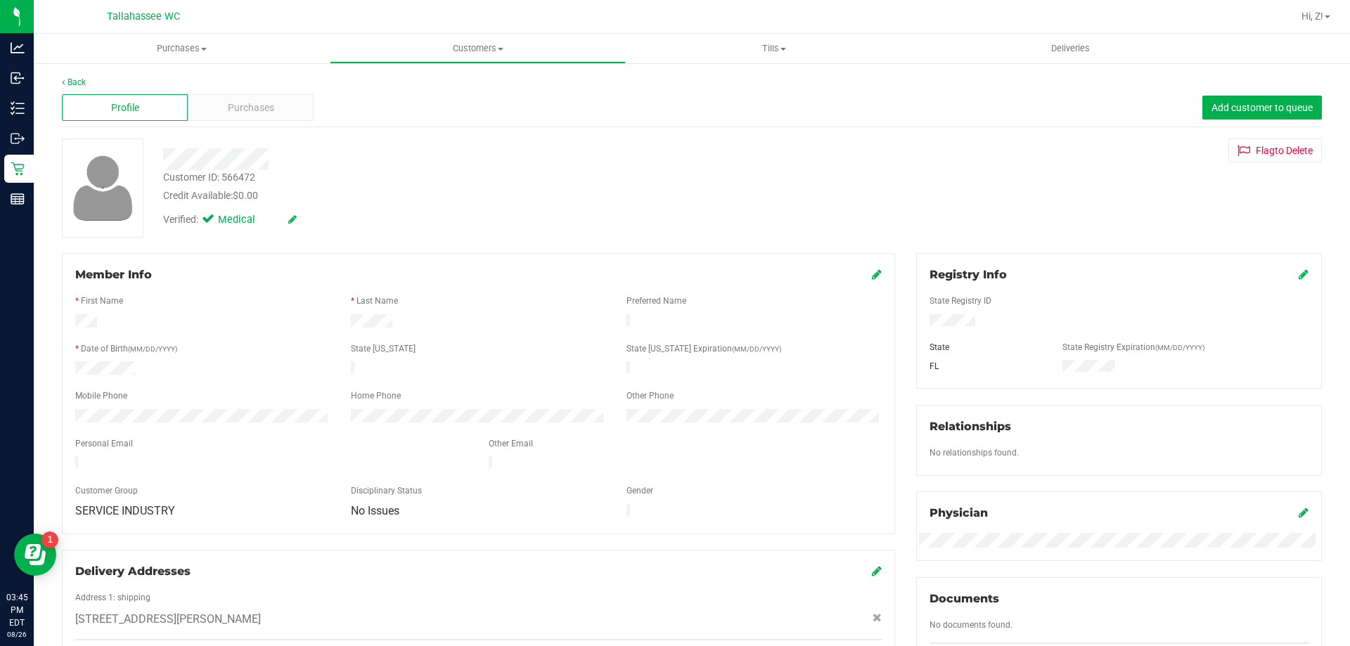
click at [222, 177] on div "Customer ID: 566472" at bounding box center [209, 177] width 92 height 15
copy div "Customer ID: 566472"
click at [82, 82] on link "Back" at bounding box center [74, 82] width 24 height 10
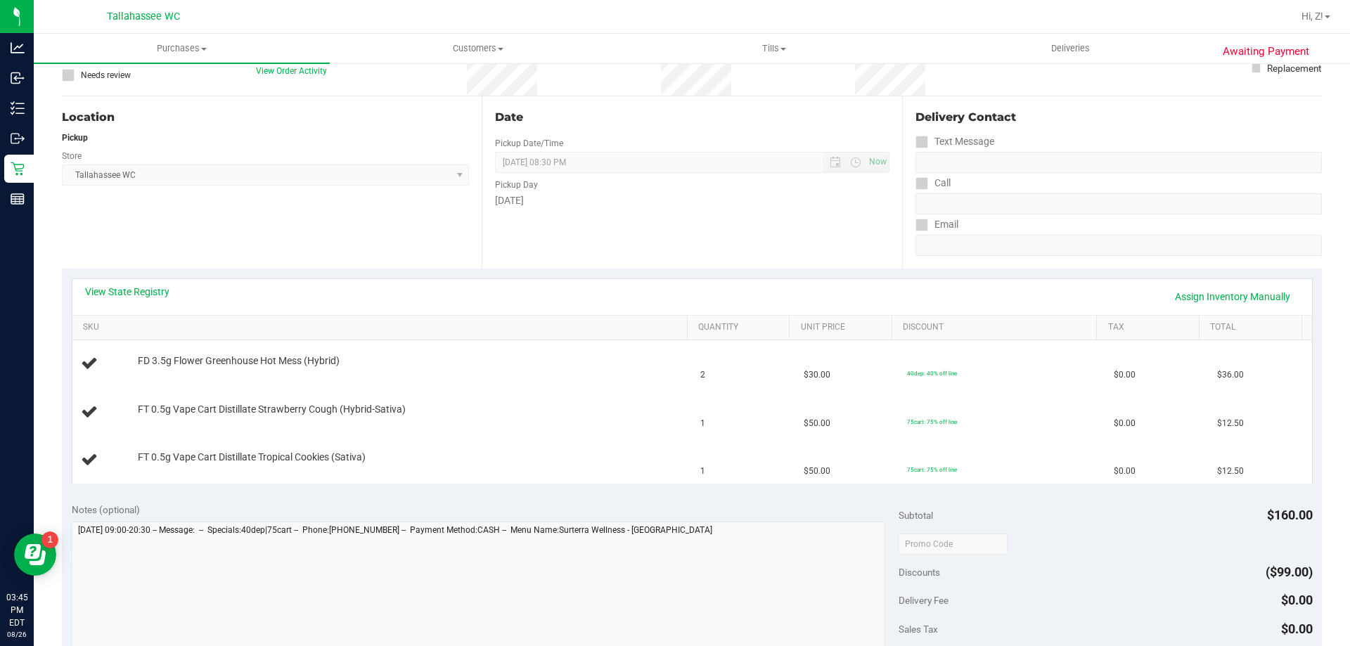
scroll to position [70, 0]
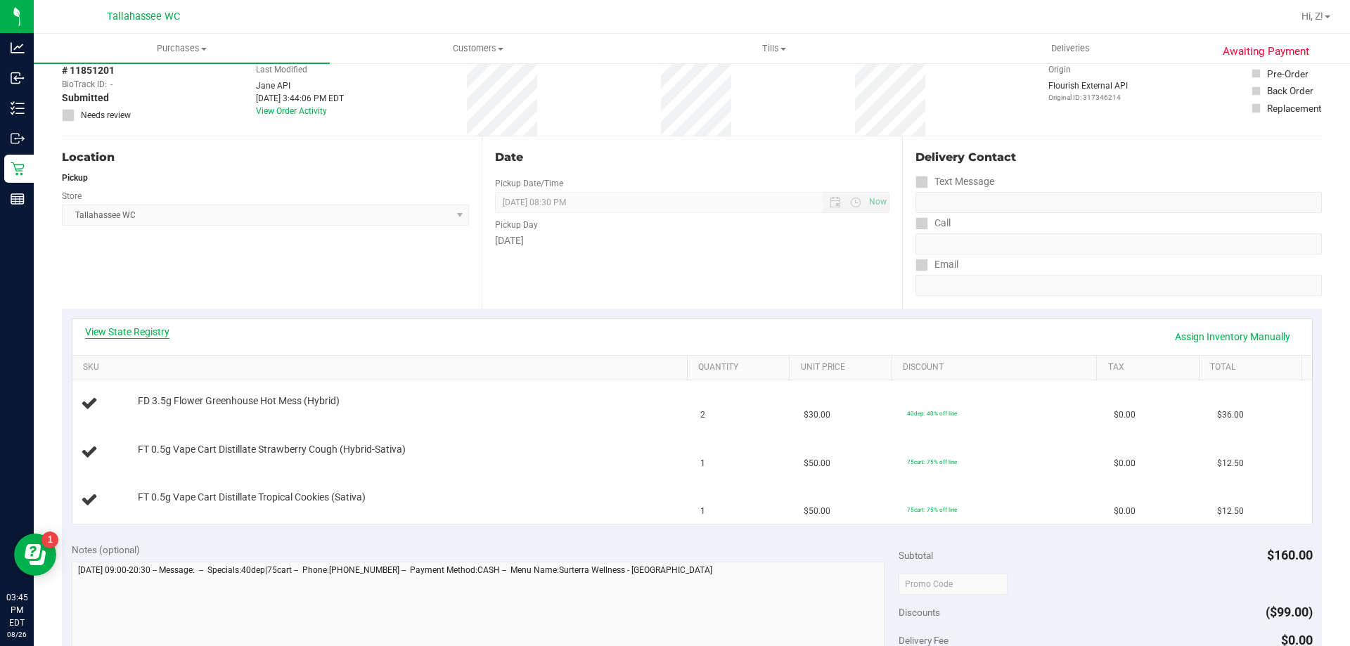
click at [148, 325] on link "View State Registry" at bounding box center [127, 332] width 84 height 14
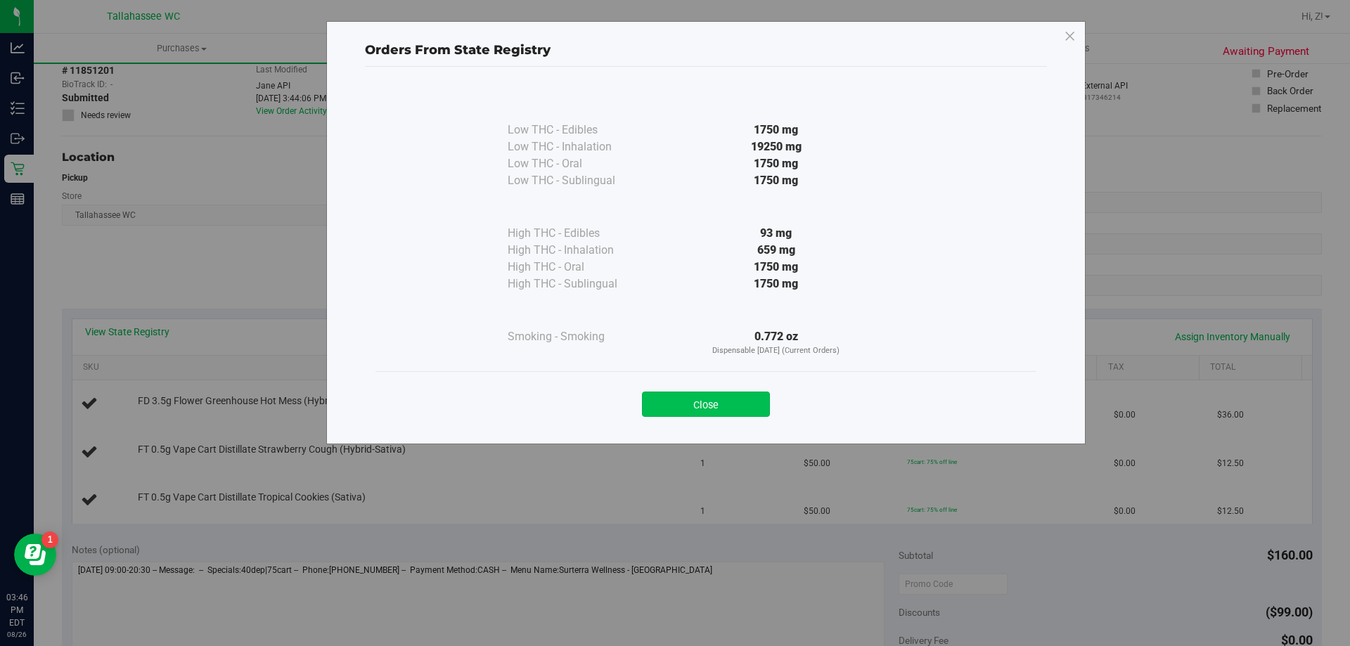
click at [713, 411] on button "Close" at bounding box center [706, 404] width 128 height 25
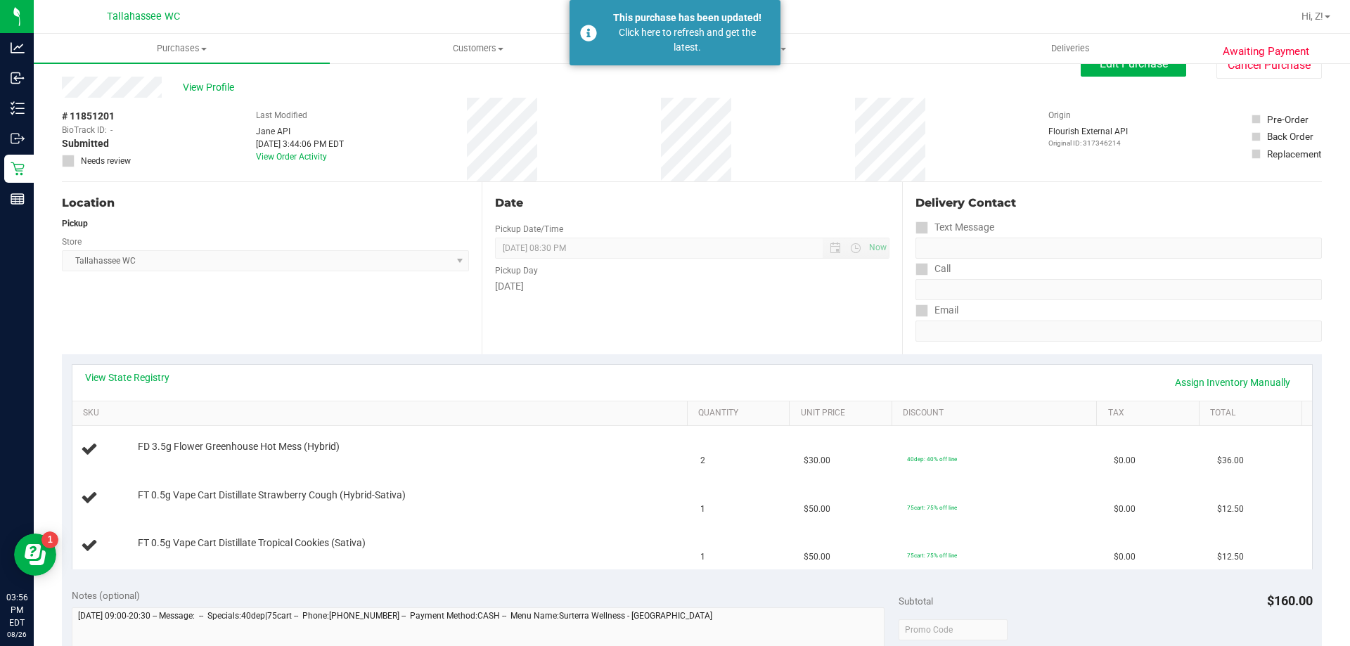
scroll to position [0, 0]
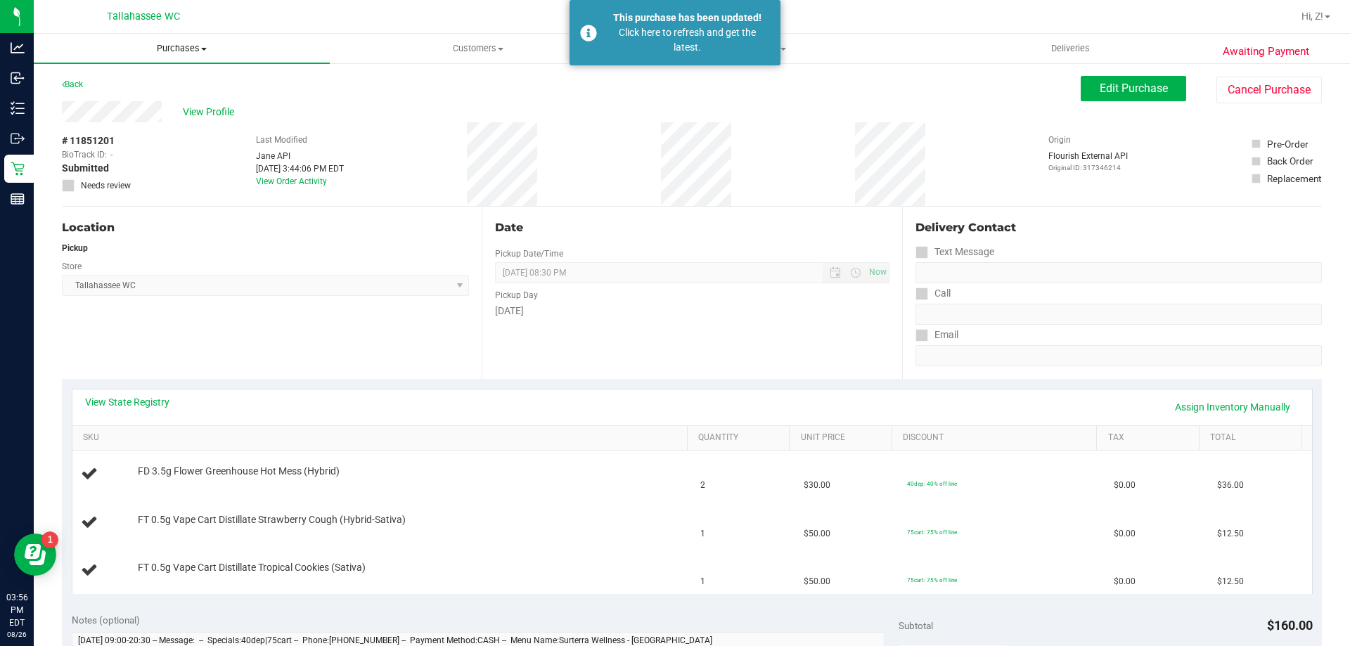
click at [156, 51] on span "Purchases" at bounding box center [182, 48] width 296 height 13
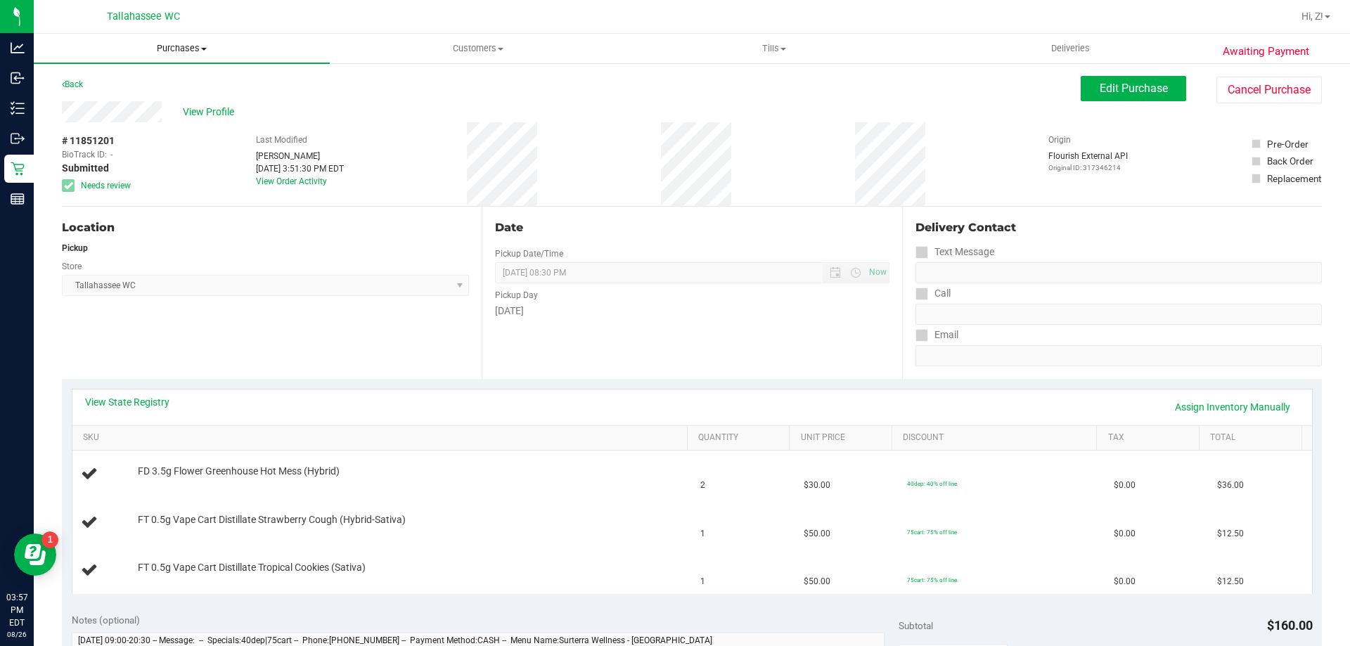
click at [166, 43] on span "Purchases" at bounding box center [182, 48] width 296 height 13
click at [81, 101] on span "Fulfillment" at bounding box center [77, 102] width 87 height 12
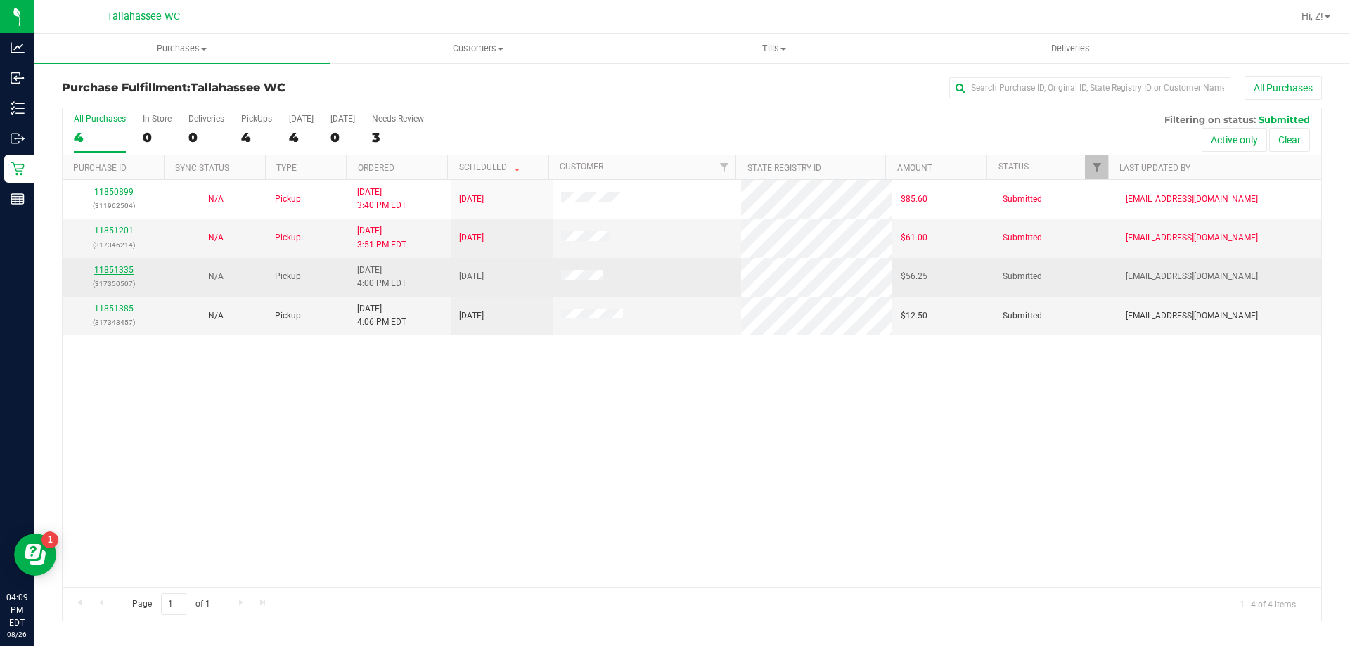
click at [123, 271] on link "11851335" at bounding box center [113, 270] width 39 height 10
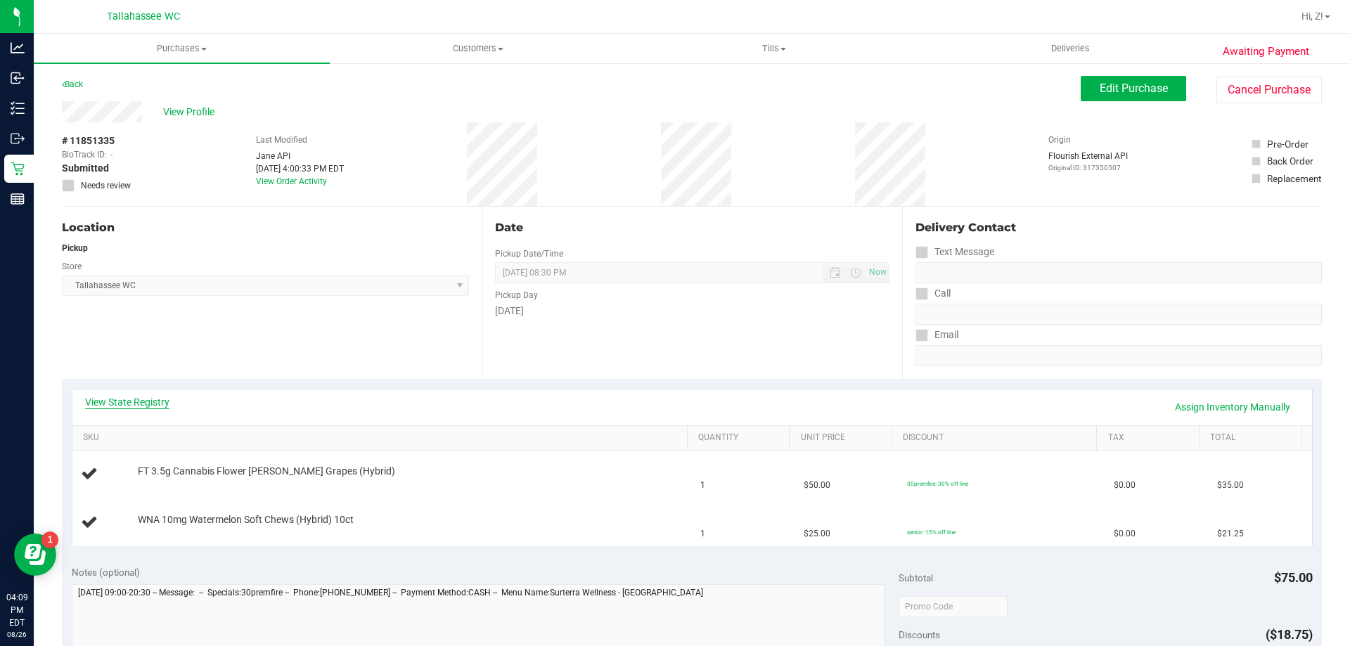
click at [151, 402] on link "View State Registry" at bounding box center [127, 402] width 84 height 14
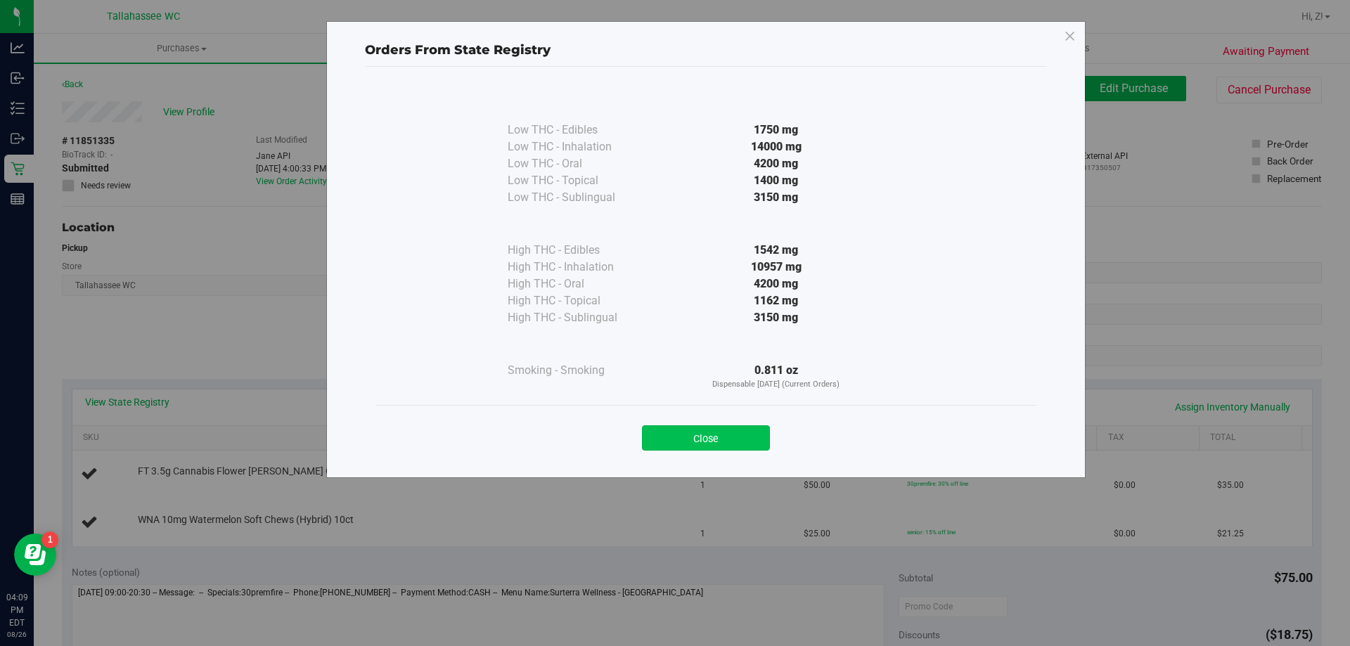
click at [743, 439] on button "Close" at bounding box center [706, 437] width 128 height 25
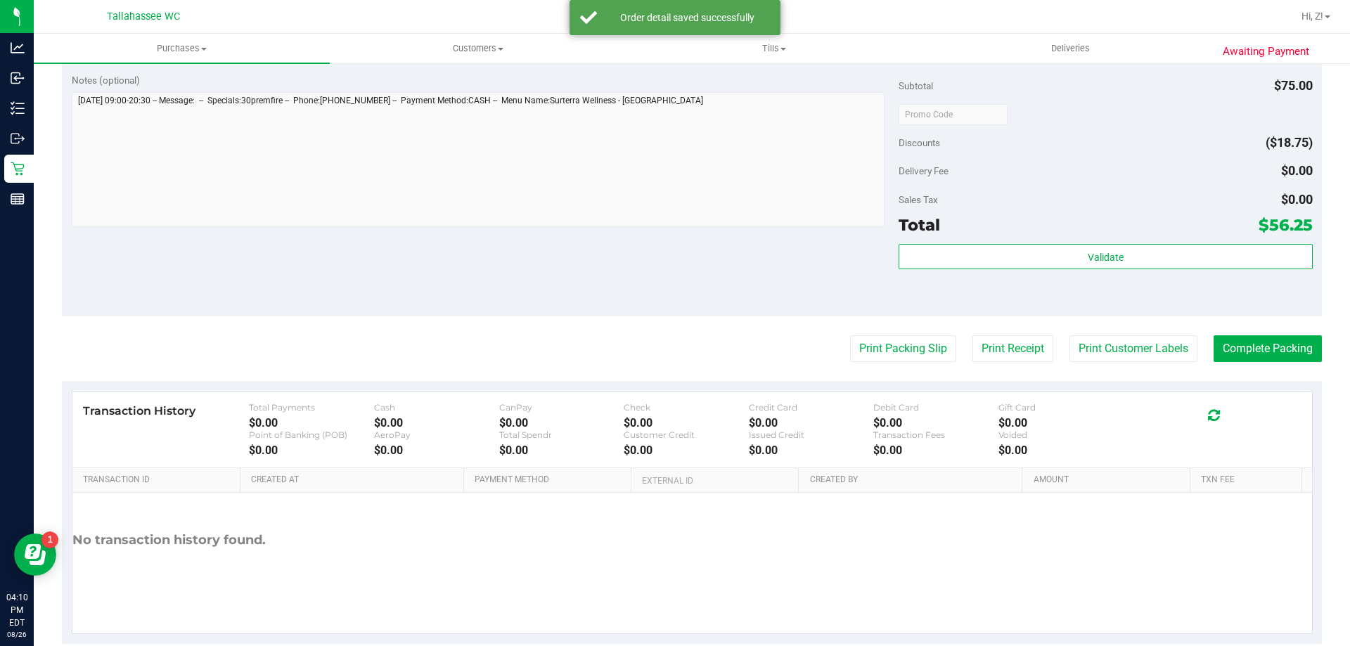
scroll to position [563, 0]
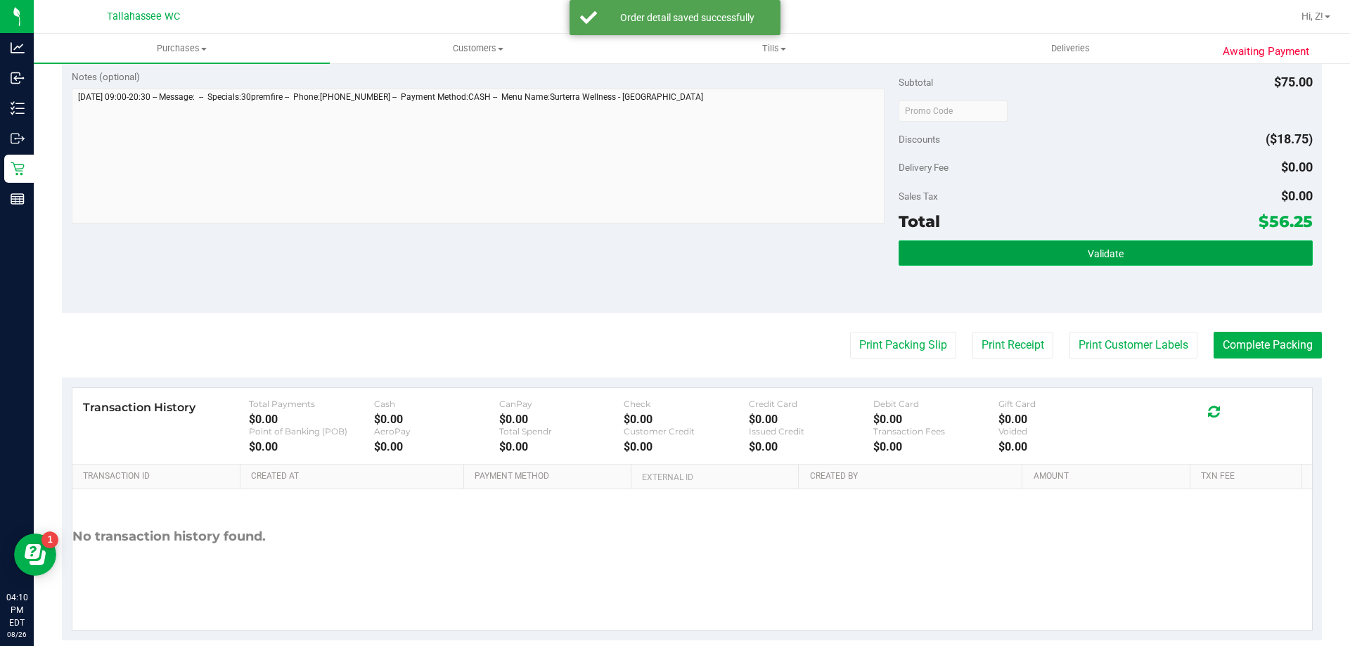
click at [1148, 255] on button "Validate" at bounding box center [1106, 253] width 414 height 25
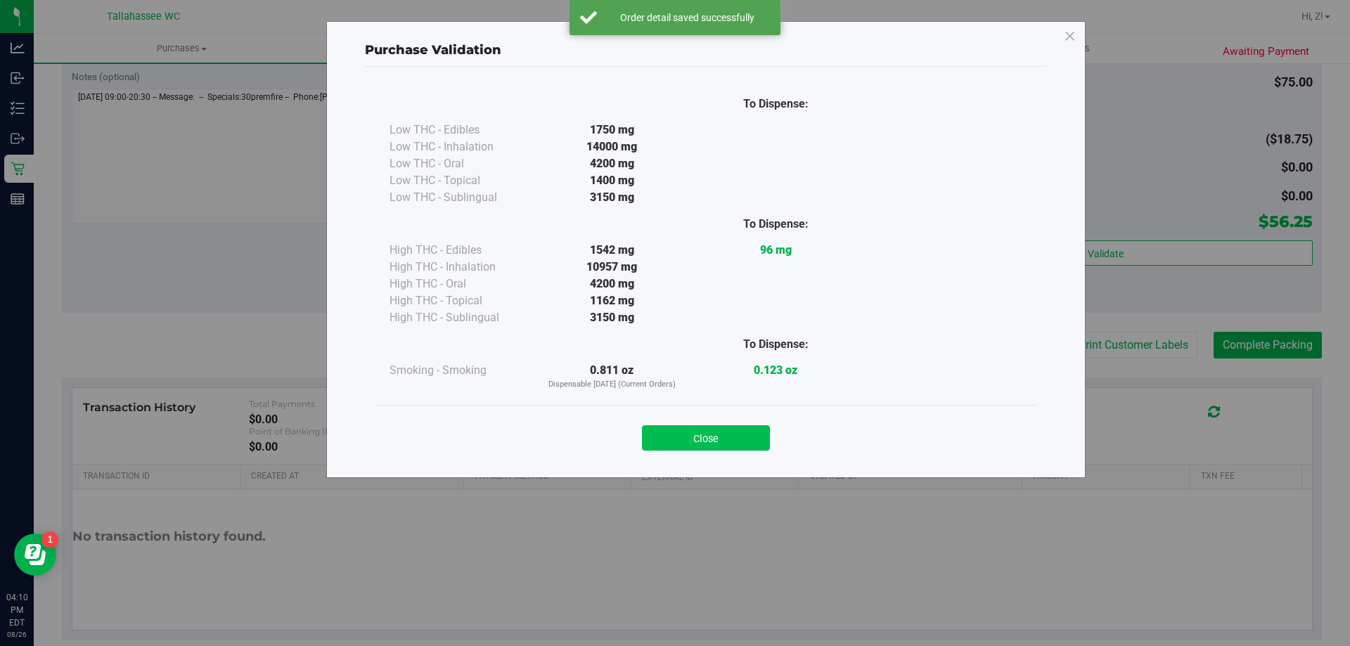
click at [735, 435] on button "Close" at bounding box center [706, 437] width 128 height 25
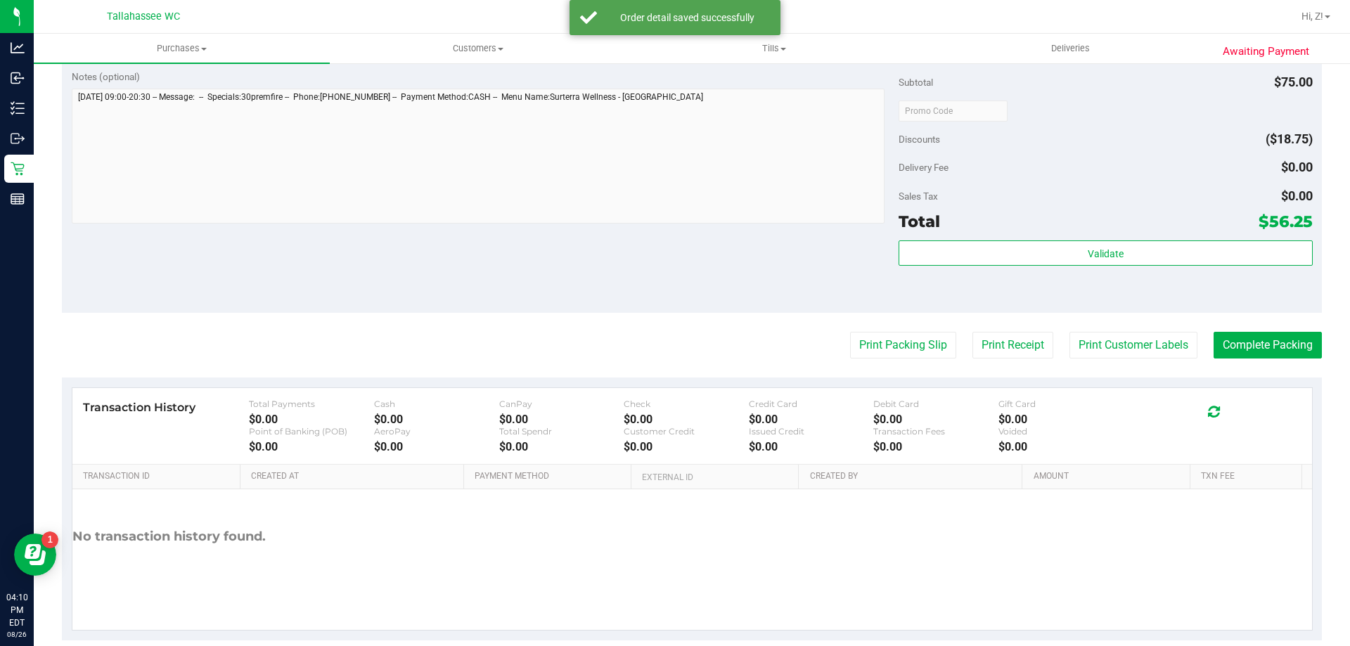
click at [951, 347] on div "Print Packing Slip Print Receipt Print Customer Labels Complete Packing" at bounding box center [692, 345] width 1260 height 27
click at [934, 347] on button "Print Packing Slip" at bounding box center [903, 345] width 106 height 27
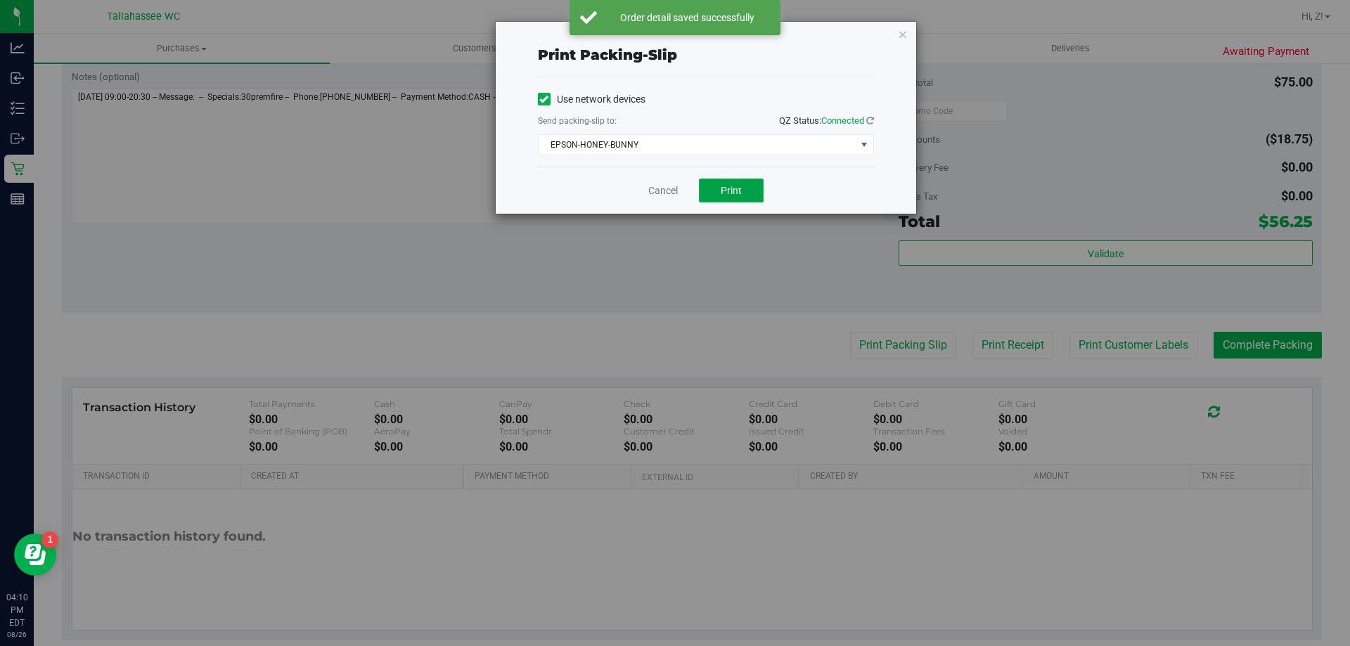
click at [732, 186] on span "Print" at bounding box center [731, 190] width 21 height 11
click at [903, 36] on icon "button" at bounding box center [903, 33] width 10 height 17
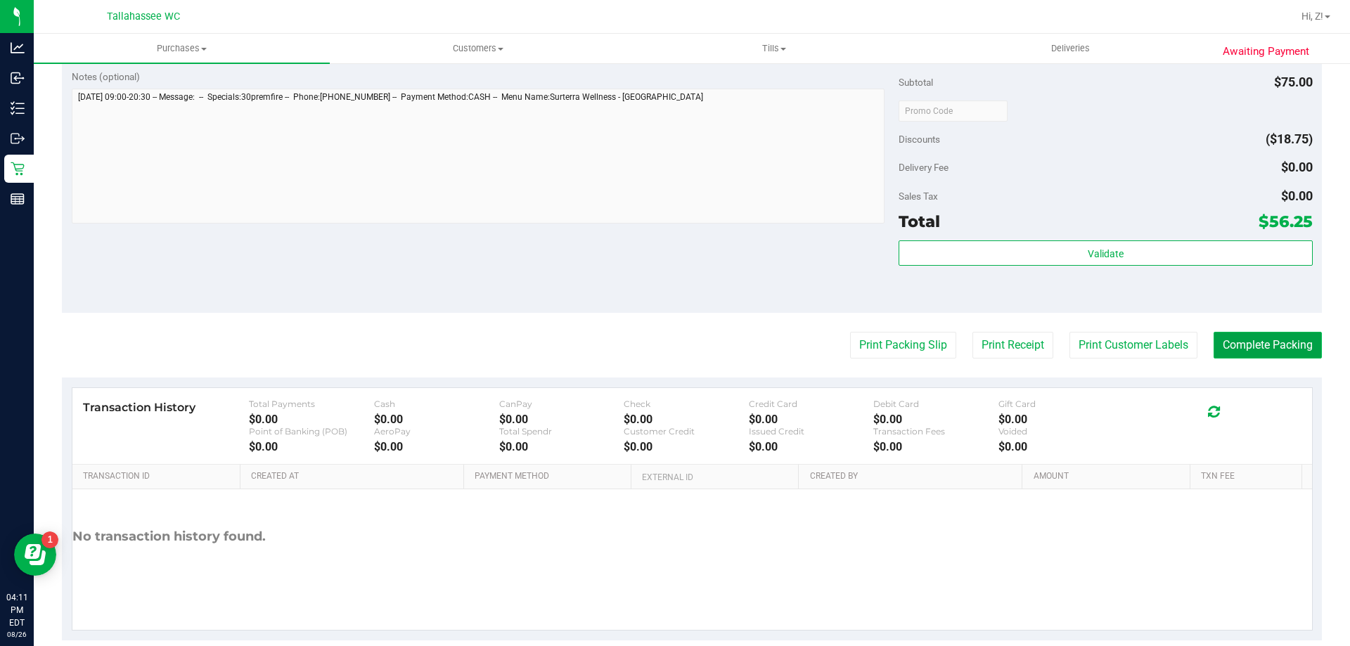
click at [1249, 340] on button "Complete Packing" at bounding box center [1268, 345] width 108 height 27
